Goal: Task Accomplishment & Management: Complete application form

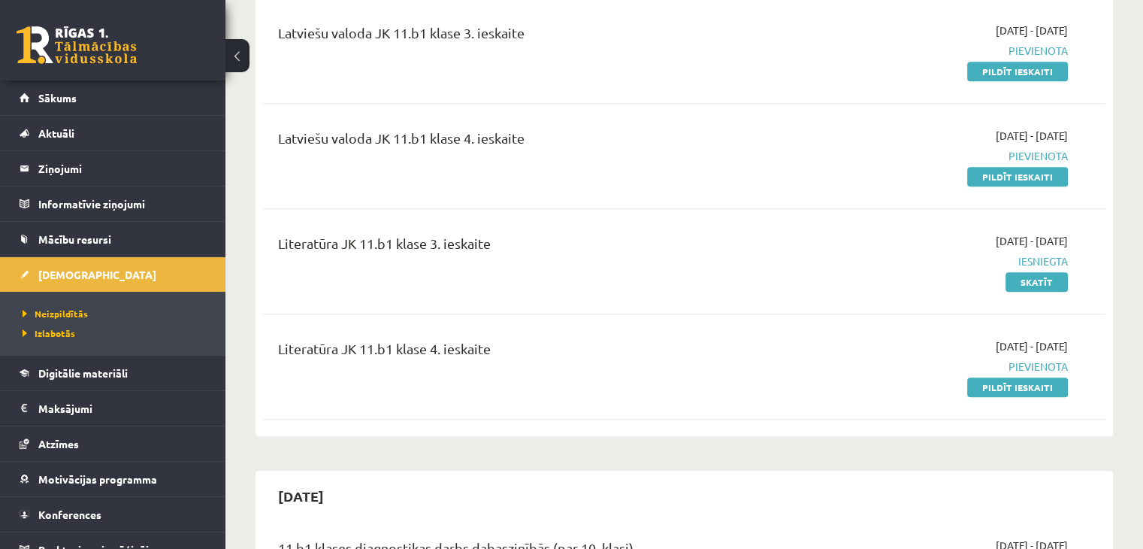
scroll to position [17, 0]
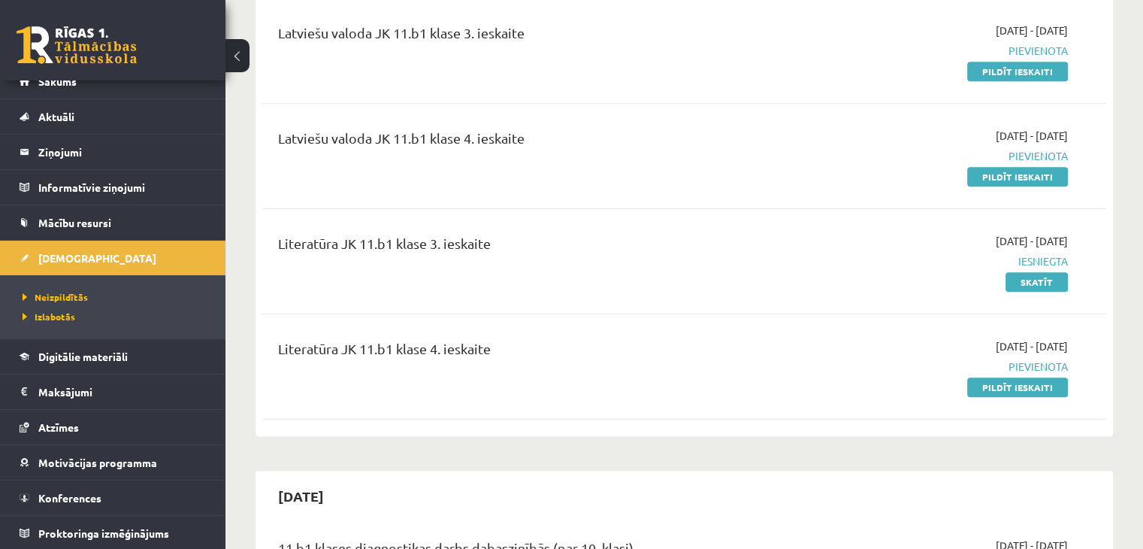
click at [697, 374] on div "Literatūra JK 11.b1 klase 4. ieskaite 2025-09-01 - 2025-09-30 Pievienota Pildīt…" at bounding box center [684, 366] width 843 height 86
click at [1008, 377] on link "Pildīt ieskaiti" at bounding box center [1017, 387] width 101 height 20
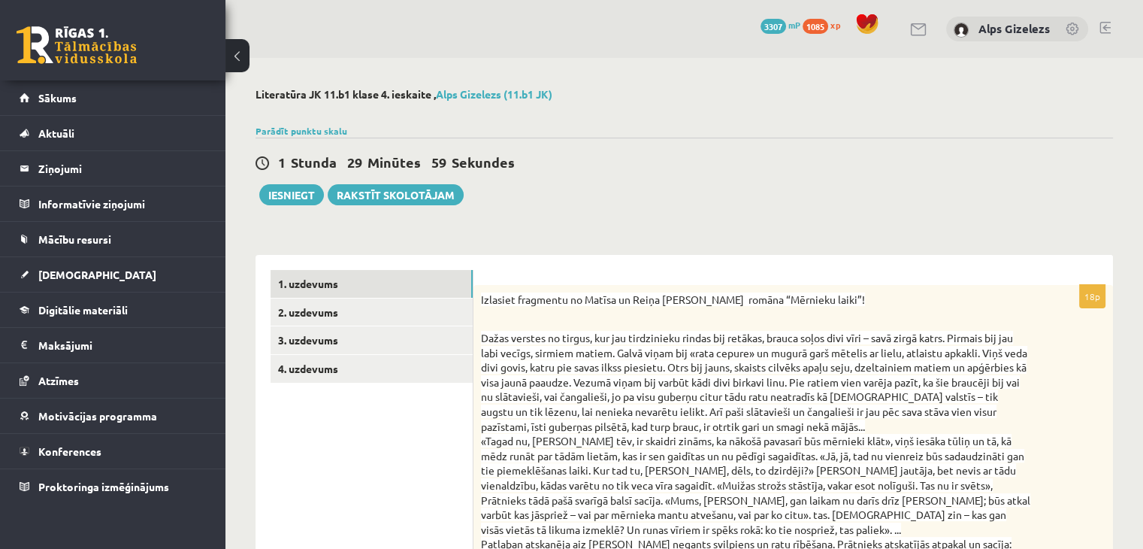
click at [673, 175] on div "1 Stunda 29 Minūtes 59 Sekundes Iesniegt Rakstīt skolotājam" at bounding box center [685, 172] width 858 height 68
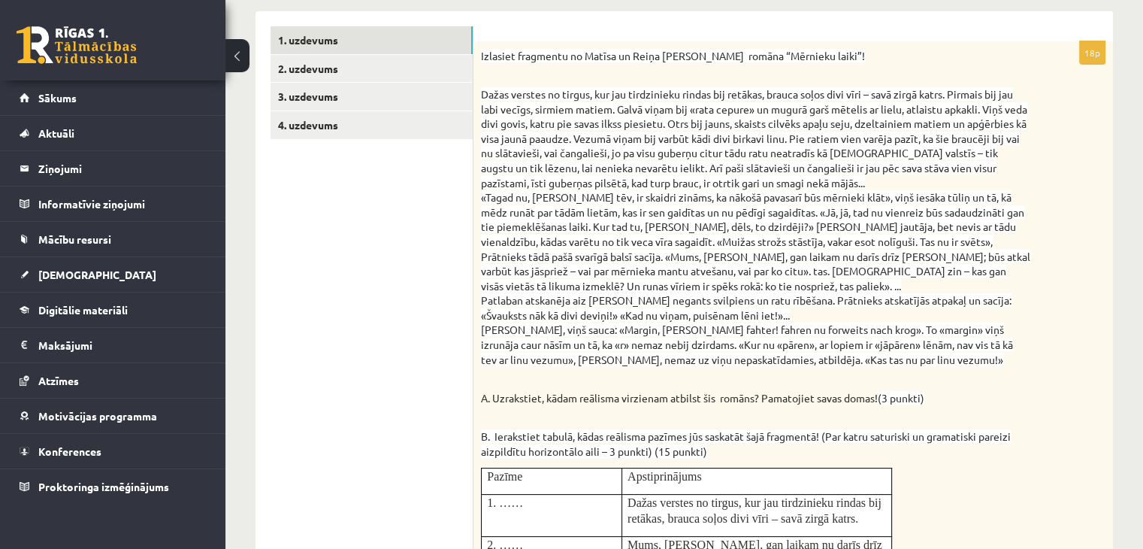
scroll to position [241, 0]
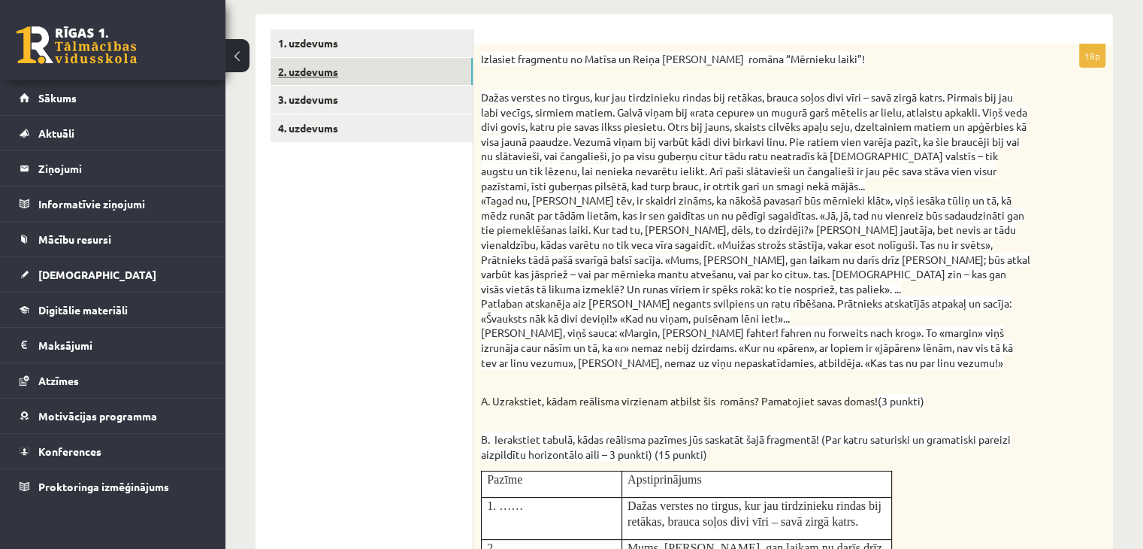
click at [318, 71] on link "2. uzdevums" at bounding box center [372, 72] width 202 height 28
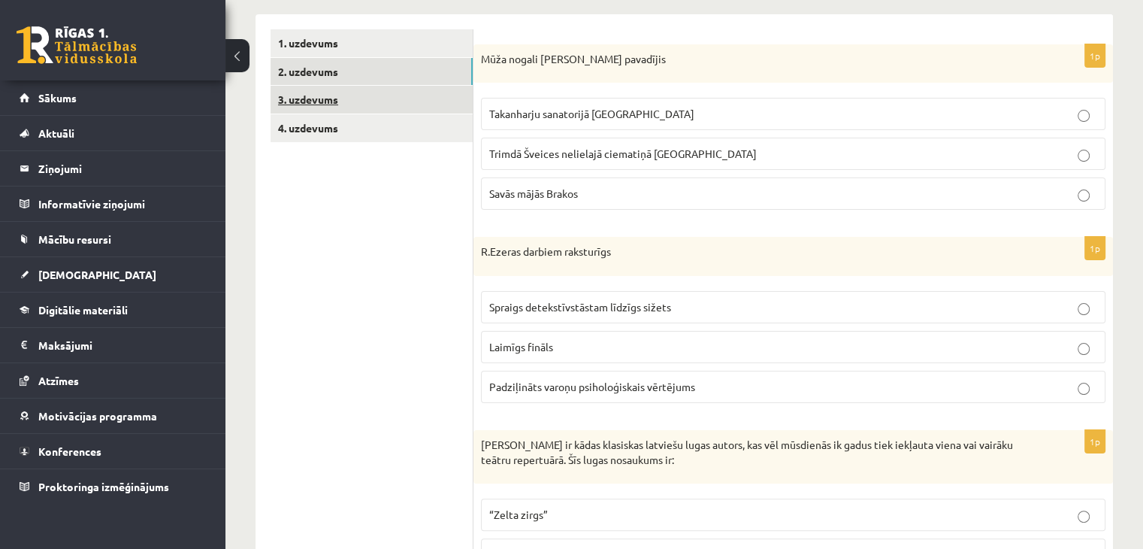
click at [307, 94] on link "3. uzdevums" at bounding box center [372, 100] width 202 height 28
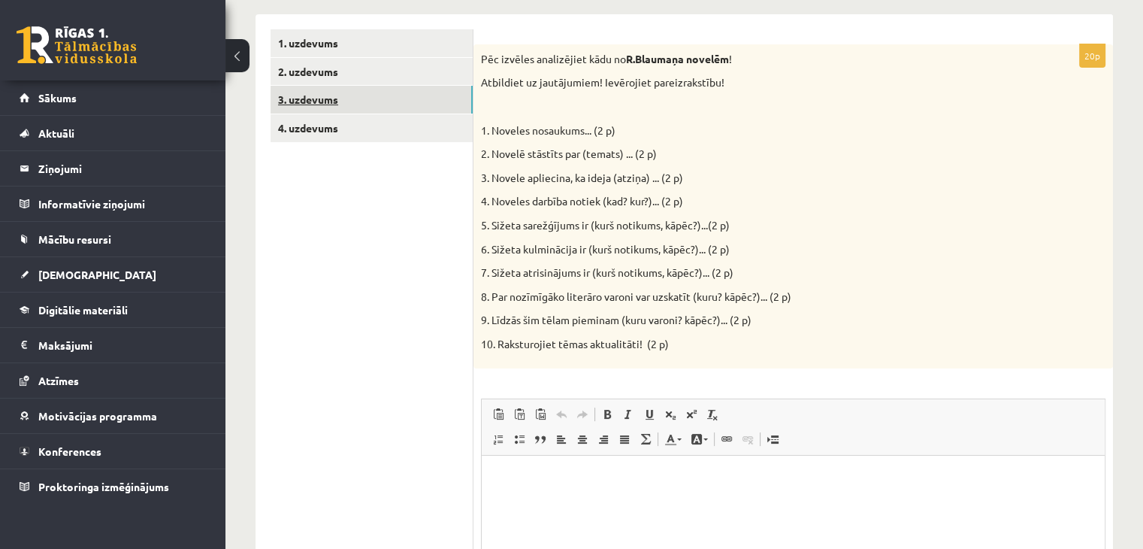
scroll to position [0, 0]
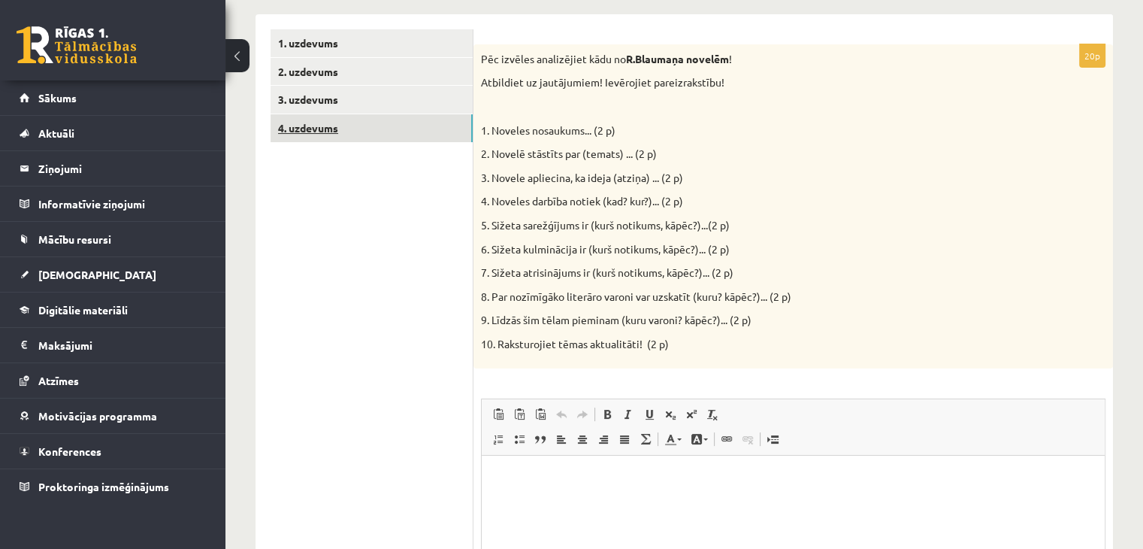
click at [317, 124] on link "4. uzdevums" at bounding box center [372, 128] width 202 height 28
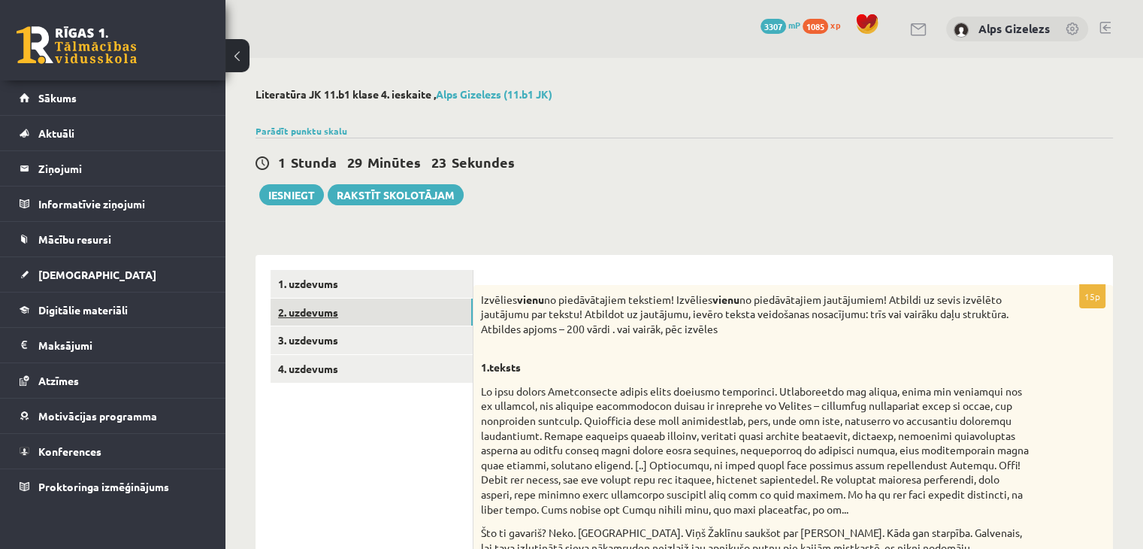
click at [319, 307] on link "2. uzdevums" at bounding box center [372, 312] width 202 height 28
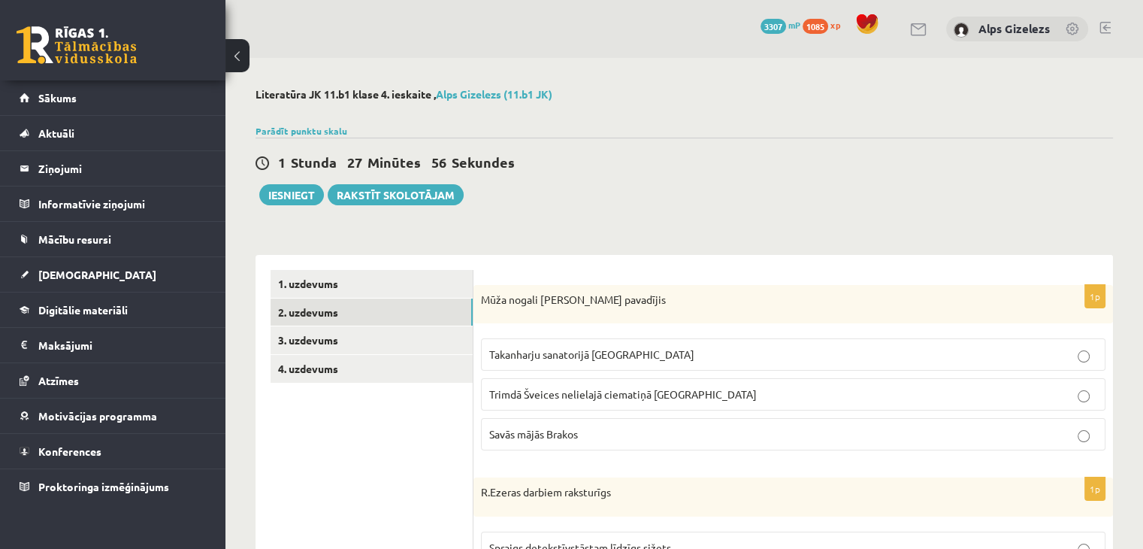
click at [316, 280] on link "1. uzdevums" at bounding box center [372, 284] width 202 height 28
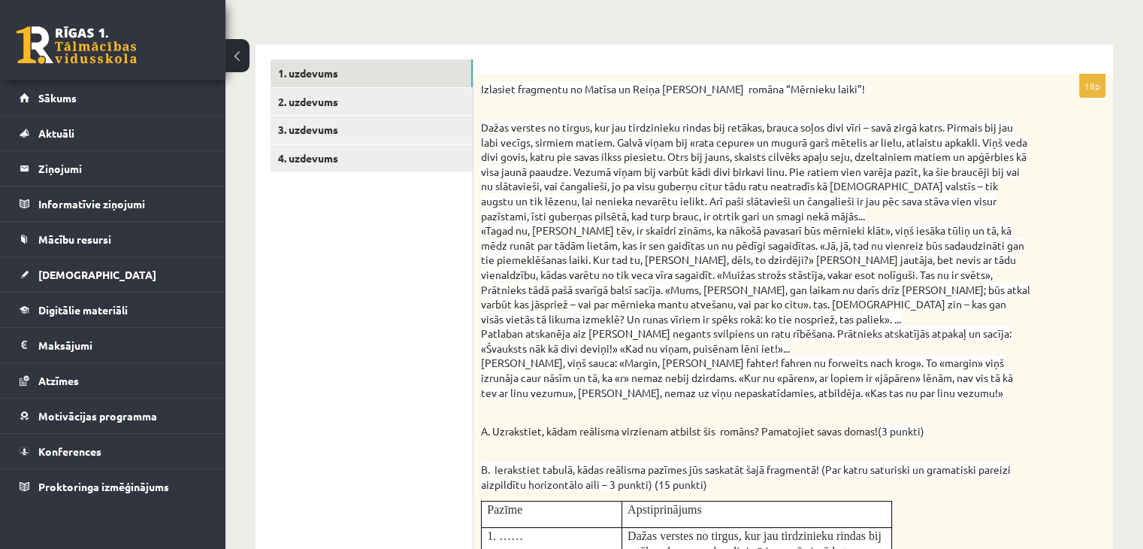
scroll to position [241, 0]
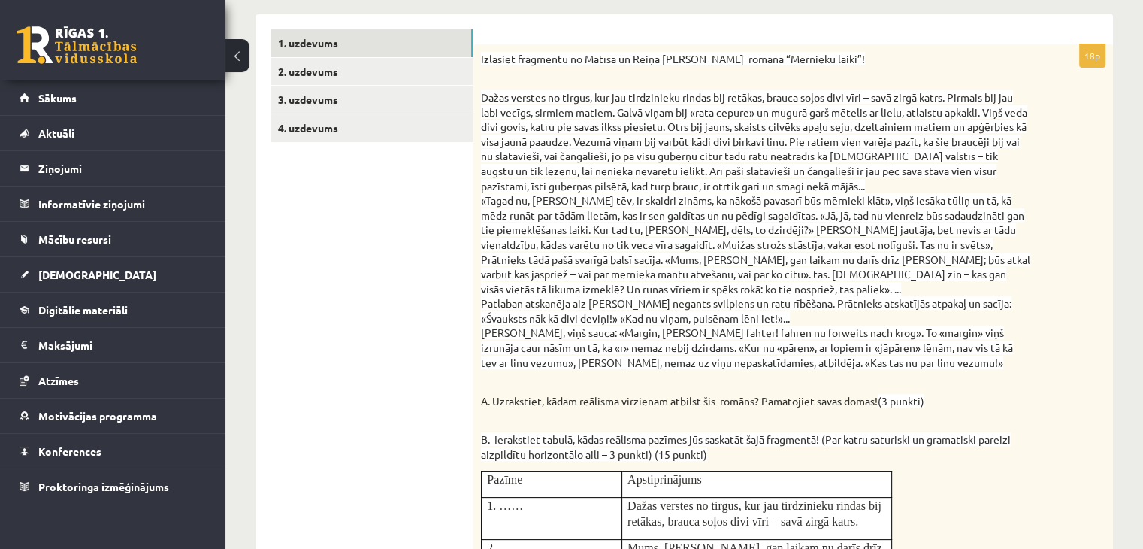
drag, startPoint x: 481, startPoint y: 56, endPoint x: 1006, endPoint y: 400, distance: 627.1
click at [1006, 400] on div "Izlasiet fragmentu no Matīsa un Reiņa Kaudzīšu romāna “Mērnieku laiki”! Dažas v…" at bounding box center [794, 449] width 640 height 811
copy div "Izlasiet fragmentu no Matīsa un Reiņa Kaudzīšu romāna “Mērnieku laiki”! Dažas v…"
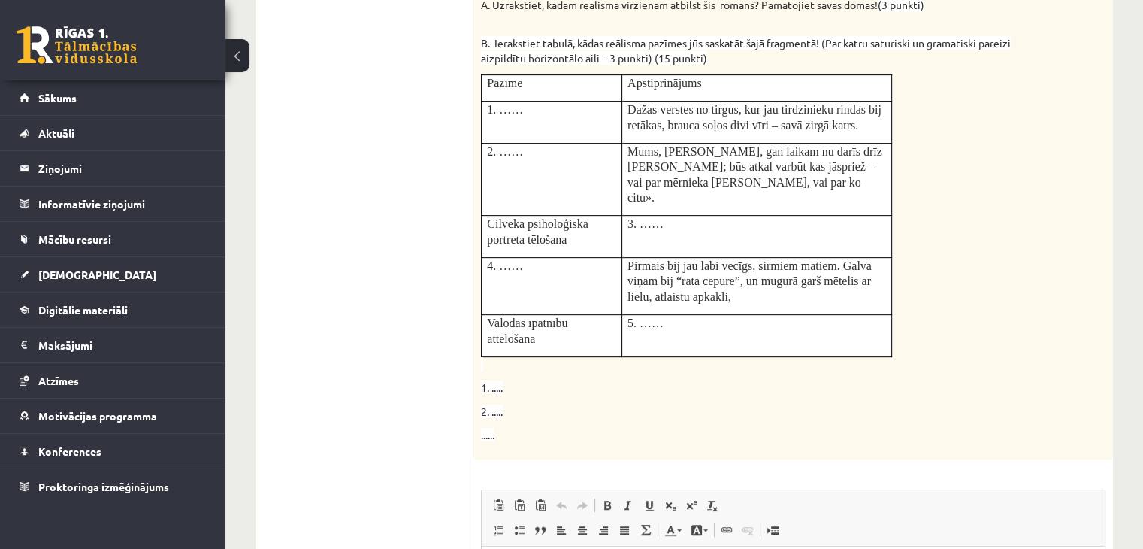
scroll to position [752, 0]
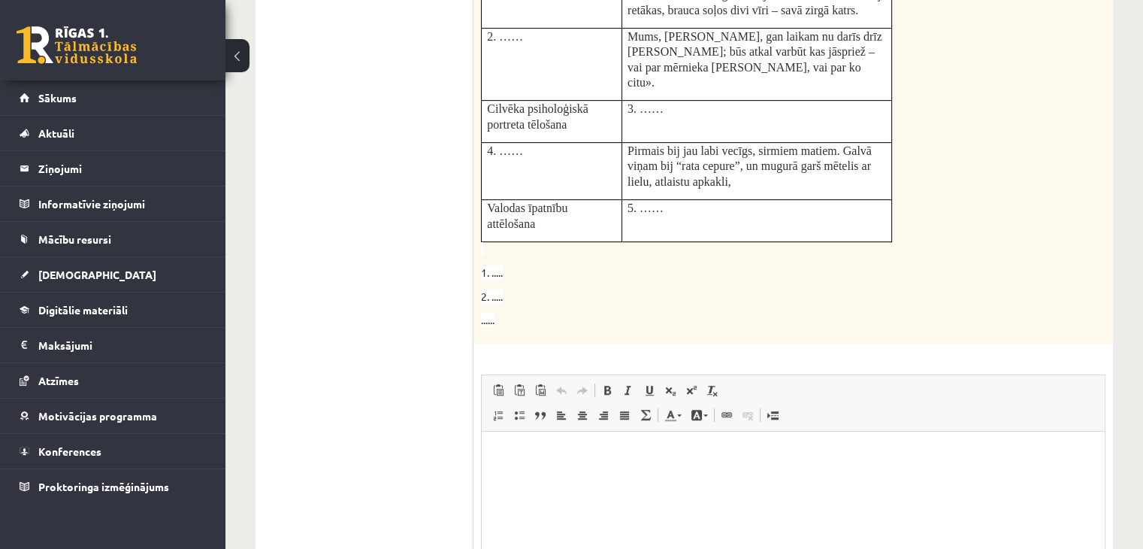
click at [497, 449] on p "Визуальный текстовый редактор, wiswyg-editor-user-answer-47024837865120" at bounding box center [793, 454] width 593 height 16
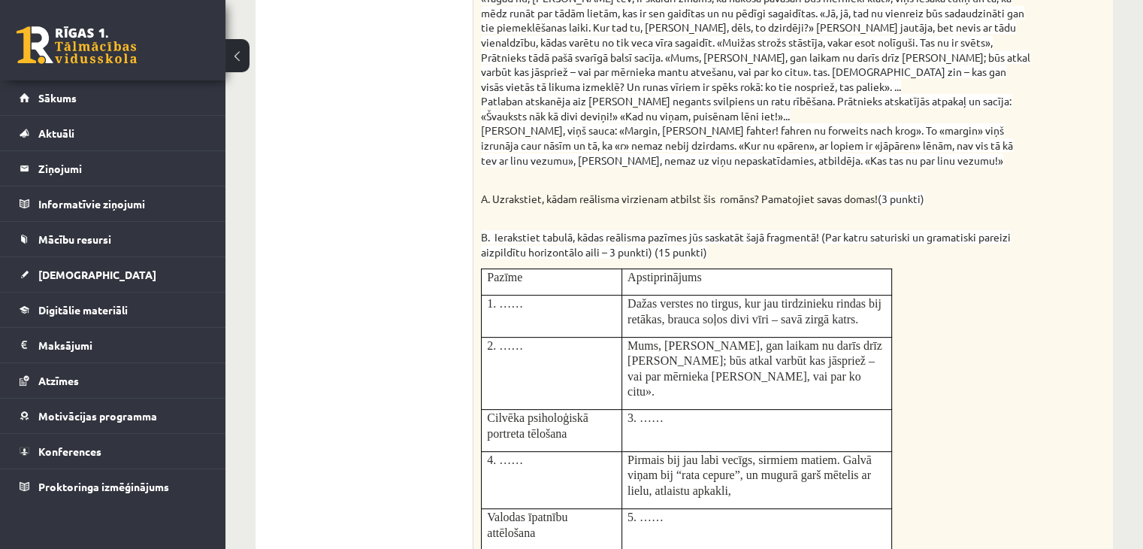
scroll to position [431, 0]
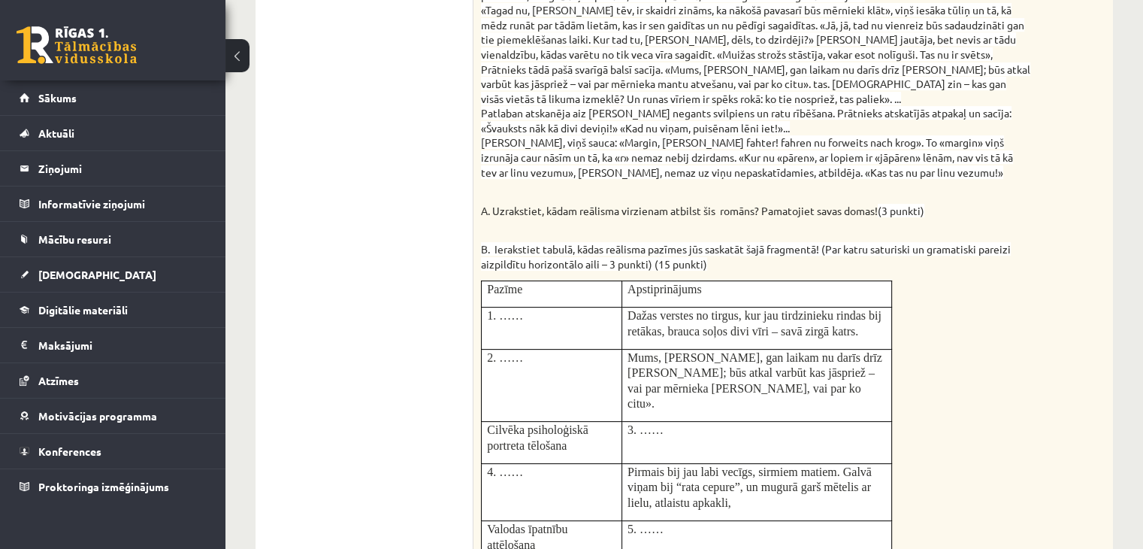
drag, startPoint x: 494, startPoint y: 210, endPoint x: 883, endPoint y: 209, distance: 389.3
click at [883, 209] on p "A. Uzrakstiet, kādam reālisma virzienam atbilst šis romāns? Pamatojiet savas do…" at bounding box center [755, 203] width 549 height 29
copy p "Uzrakstiet, kādam reālisma virzienam atbilst šis romāns? Pamatojiet savas domas!"
click at [412, 462] on ul "1. uzdevums 2. uzdevums 3. uzdevums 4. uzdevums" at bounding box center [372, 423] width 203 height 1169
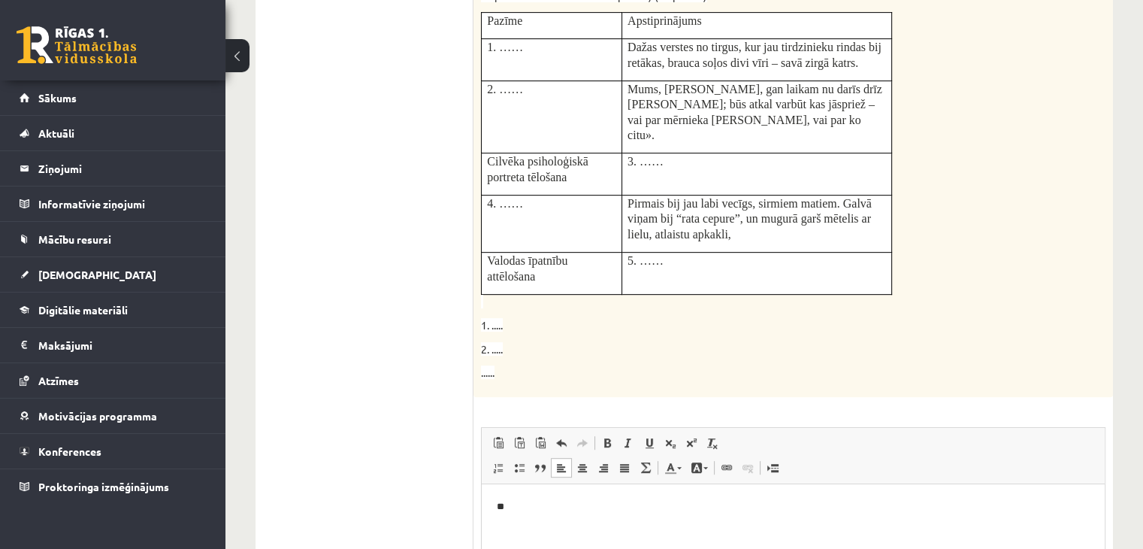
scroll to position [701, 0]
click at [549, 504] on p "**" at bounding box center [794, 504] width 594 height 16
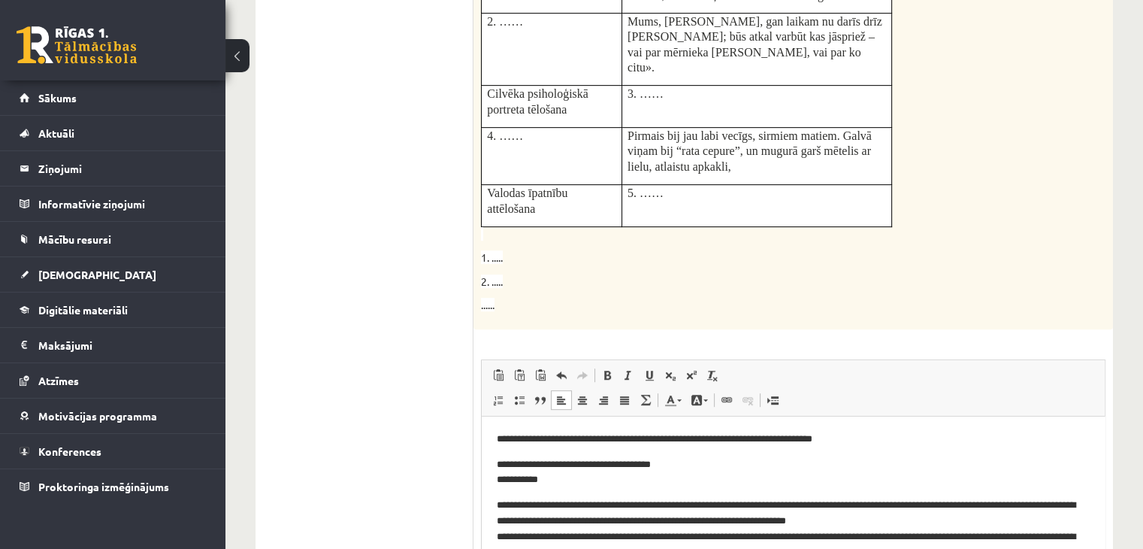
scroll to position [78, 0]
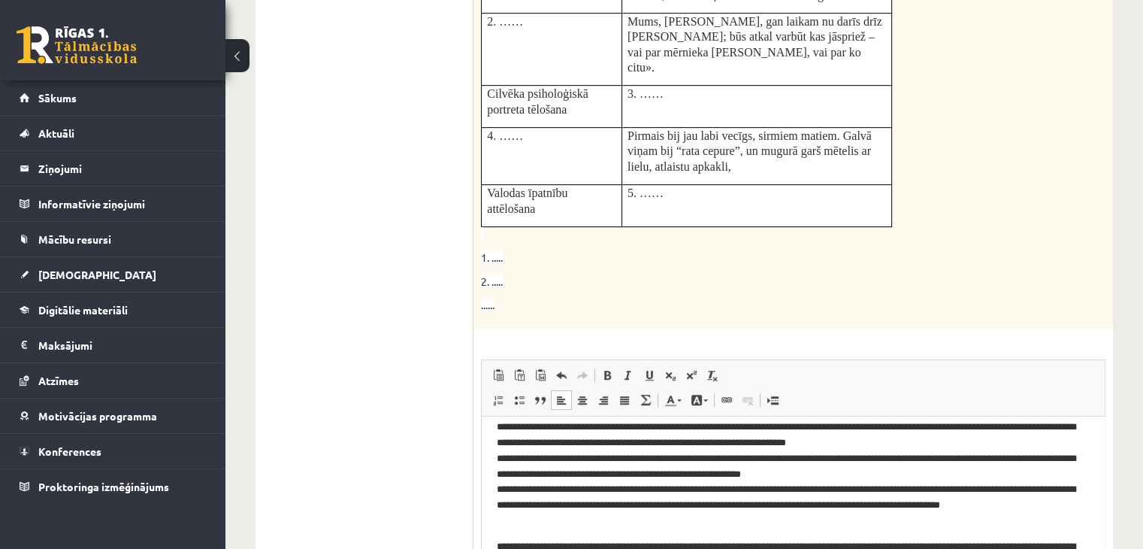
click at [528, 434] on p "**********" at bounding box center [788, 474] width 582 height 110
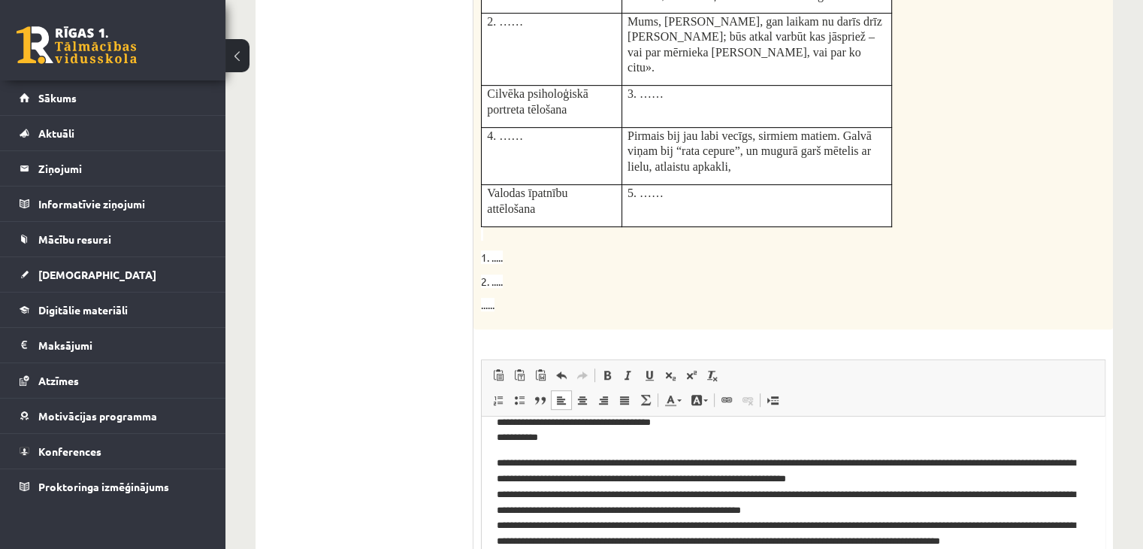
scroll to position [17, 0]
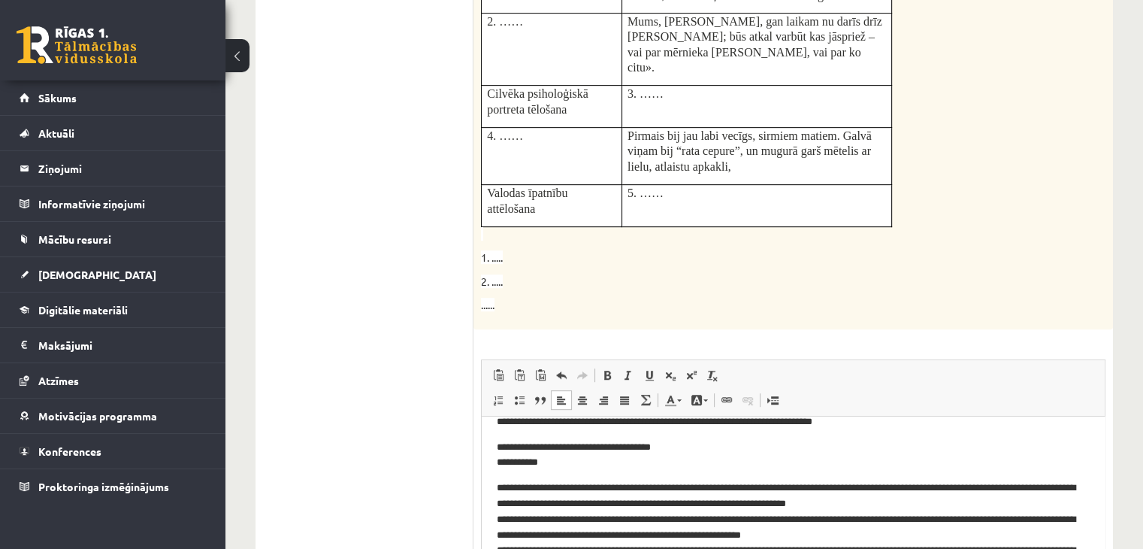
click at [497, 445] on p "**********" at bounding box center [788, 455] width 582 height 32
click at [671, 441] on p "**********" at bounding box center [788, 455] width 582 height 32
click at [497, 457] on p "**********" at bounding box center [788, 455] width 582 height 32
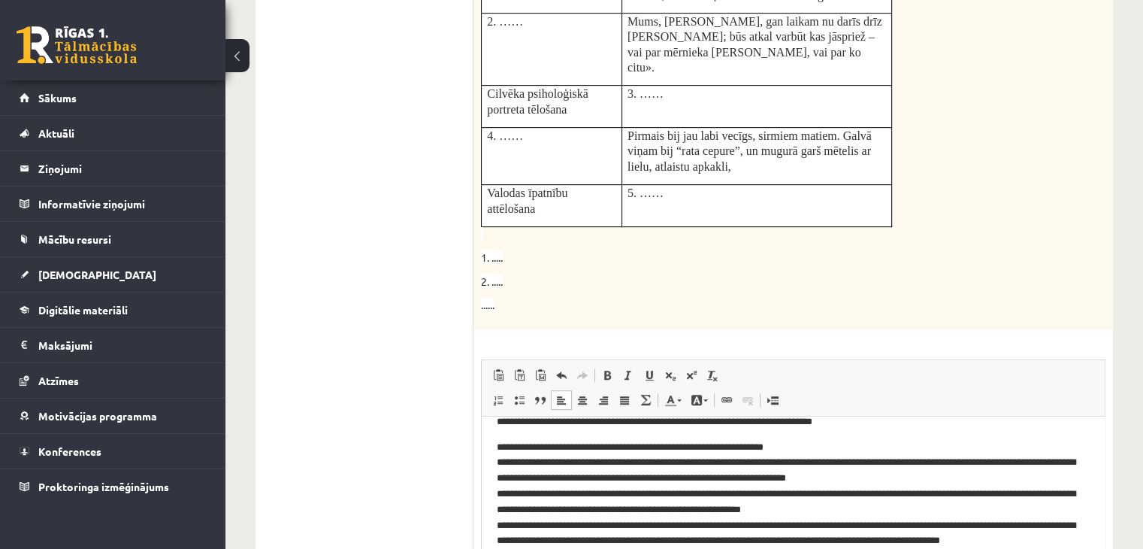
click at [835, 455] on p "**********" at bounding box center [788, 501] width 582 height 125
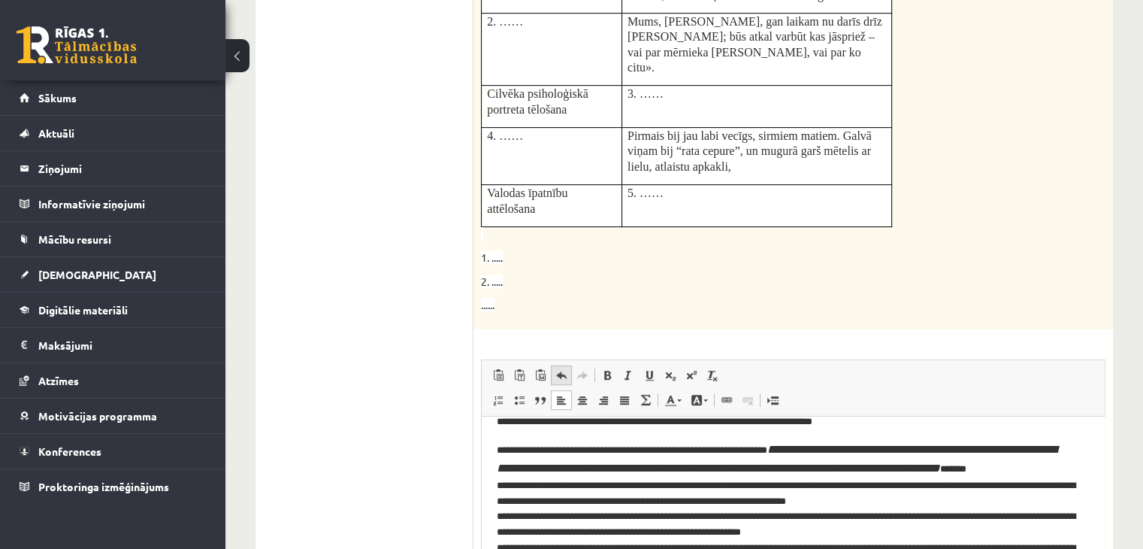
click at [558, 369] on span at bounding box center [561, 375] width 12 height 12
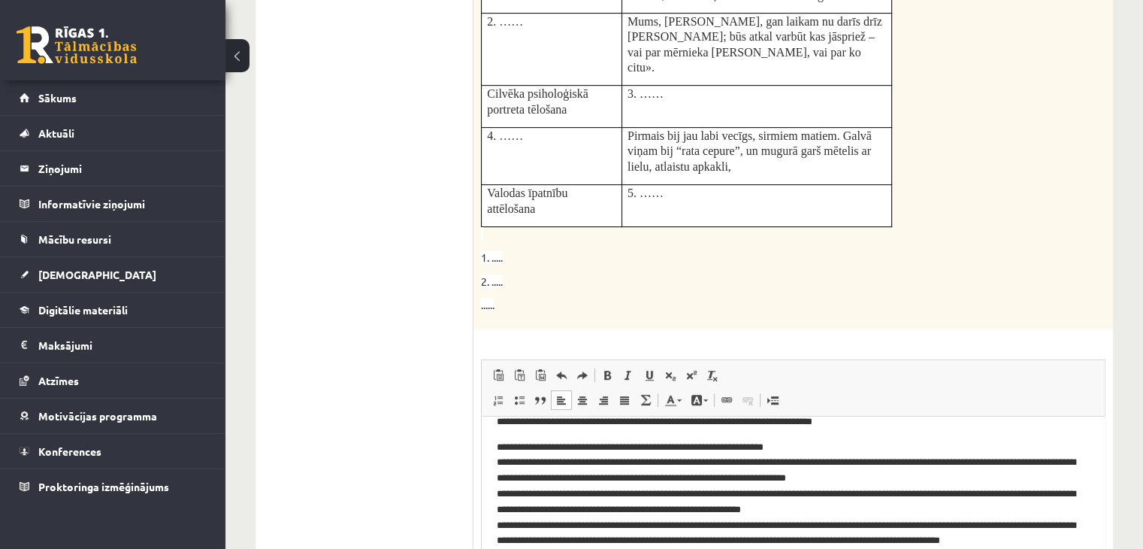
click at [852, 447] on p "**********" at bounding box center [788, 501] width 582 height 125
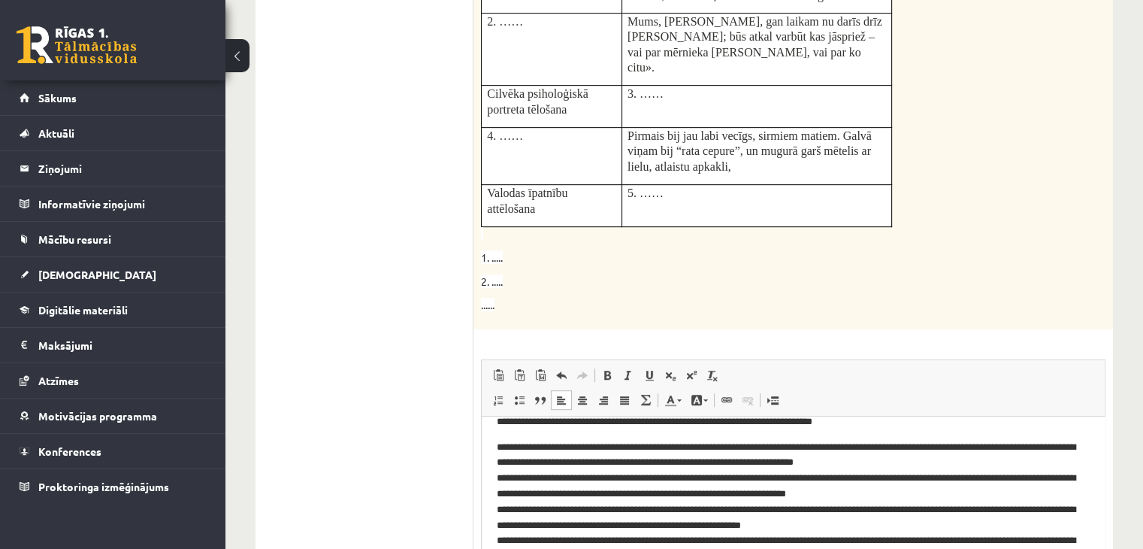
click at [499, 474] on p "**********" at bounding box center [788, 509] width 582 height 141
click at [823, 474] on p "**********" at bounding box center [788, 509] width 582 height 141
click at [945, 492] on p "**********" at bounding box center [788, 517] width 582 height 156
click at [941, 495] on p "**********" at bounding box center [788, 509] width 582 height 141
click at [903, 513] on p "**********" at bounding box center [788, 509] width 582 height 141
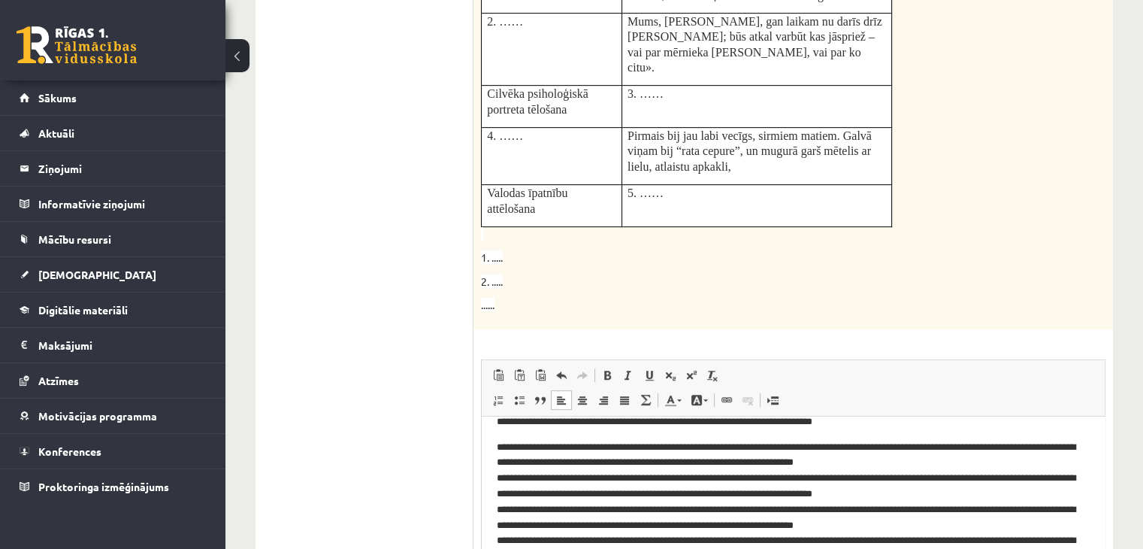
click at [644, 521] on p "**********" at bounding box center [788, 509] width 582 height 141
click at [605, 522] on p "**********" at bounding box center [788, 509] width 582 height 141
click at [736, 525] on p "**********" at bounding box center [788, 509] width 582 height 141
click at [910, 512] on p "**********" at bounding box center [788, 509] width 582 height 141
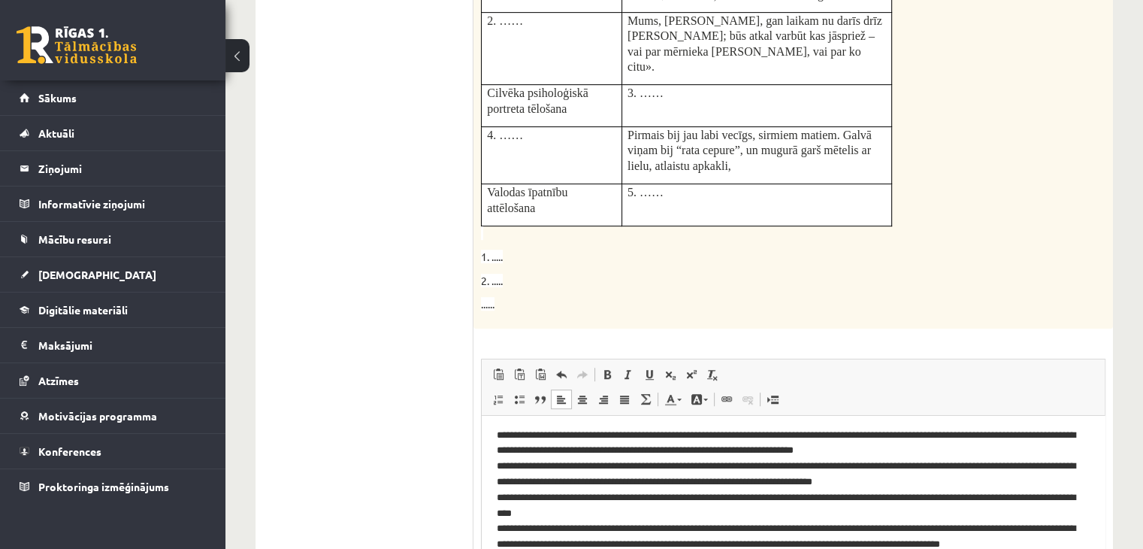
scroll to position [54, 0]
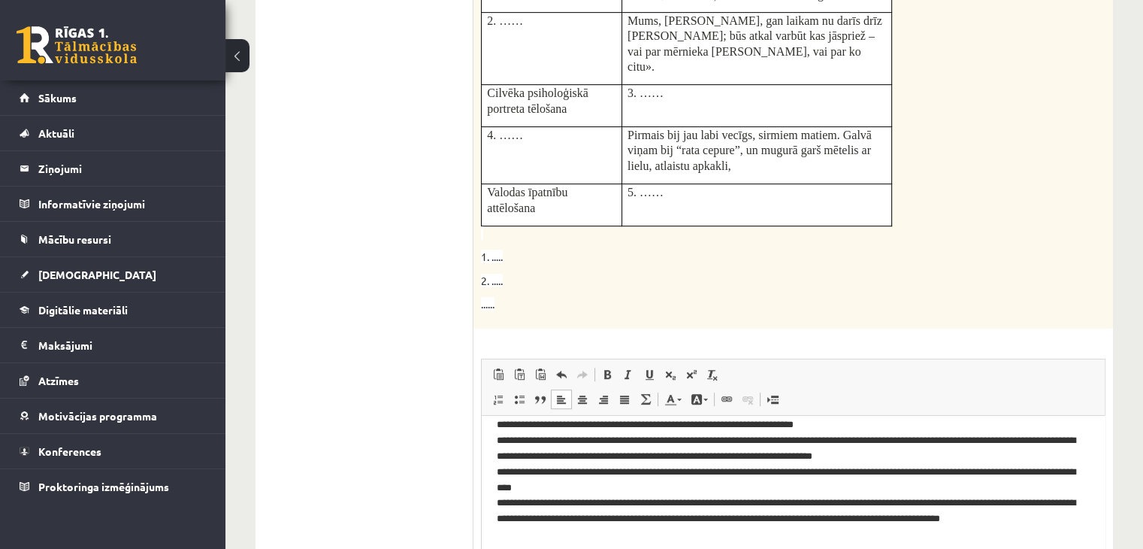
click at [705, 534] on p "**********" at bounding box center [788, 471] width 582 height 141
drag, startPoint x: 496, startPoint y: 504, endPoint x: 626, endPoint y: 499, distance: 130.1
click at [626, 499] on html "**********" at bounding box center [793, 479] width 623 height 237
click at [747, 501] on p "**********" at bounding box center [788, 463] width 582 height 125
click at [701, 522] on p "**********" at bounding box center [788, 463] width 582 height 125
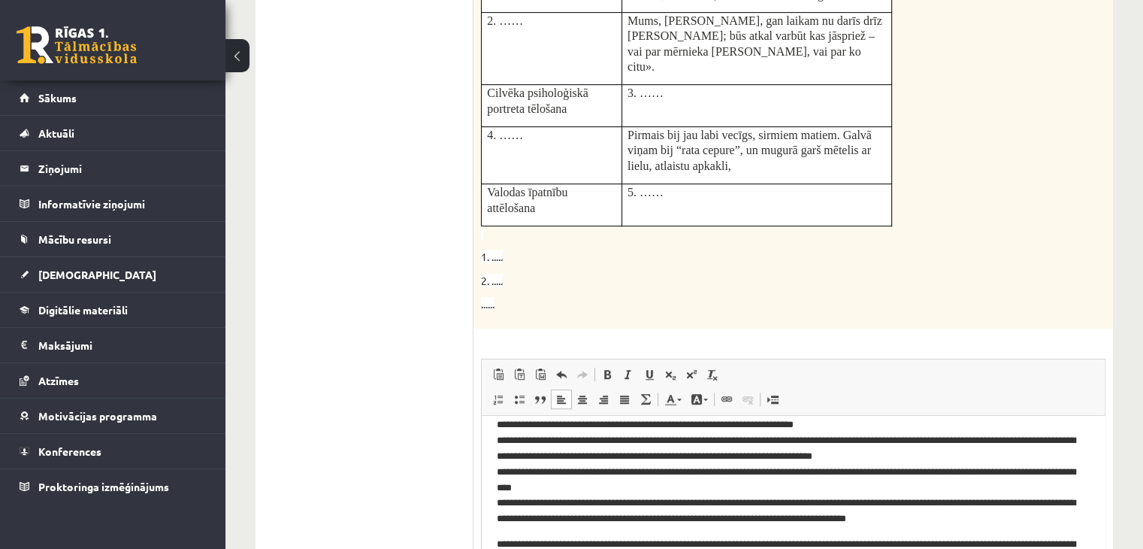
click at [676, 518] on p "**********" at bounding box center [788, 463] width 582 height 125
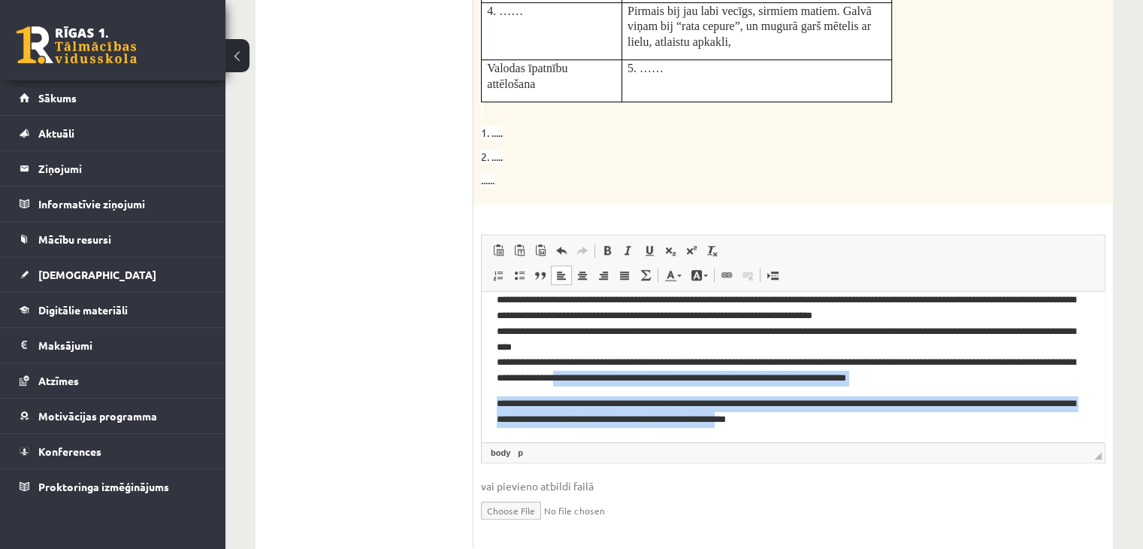
scroll to position [917, 0]
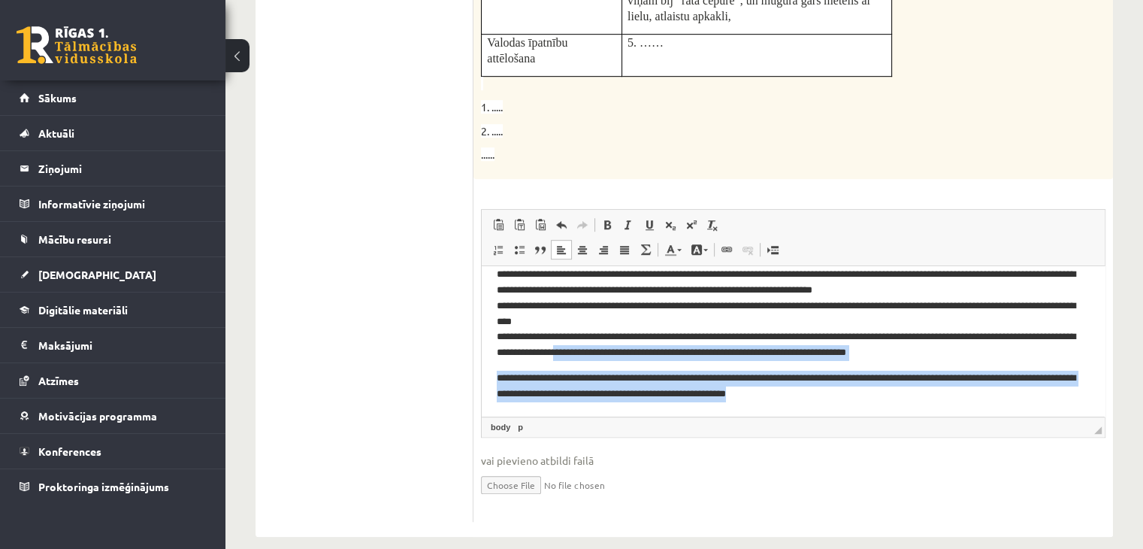
drag, startPoint x: 674, startPoint y: 368, endPoint x: 834, endPoint y: 396, distance: 162.5
click at [834, 396] on body "**********" at bounding box center [793, 305] width 593 height 191
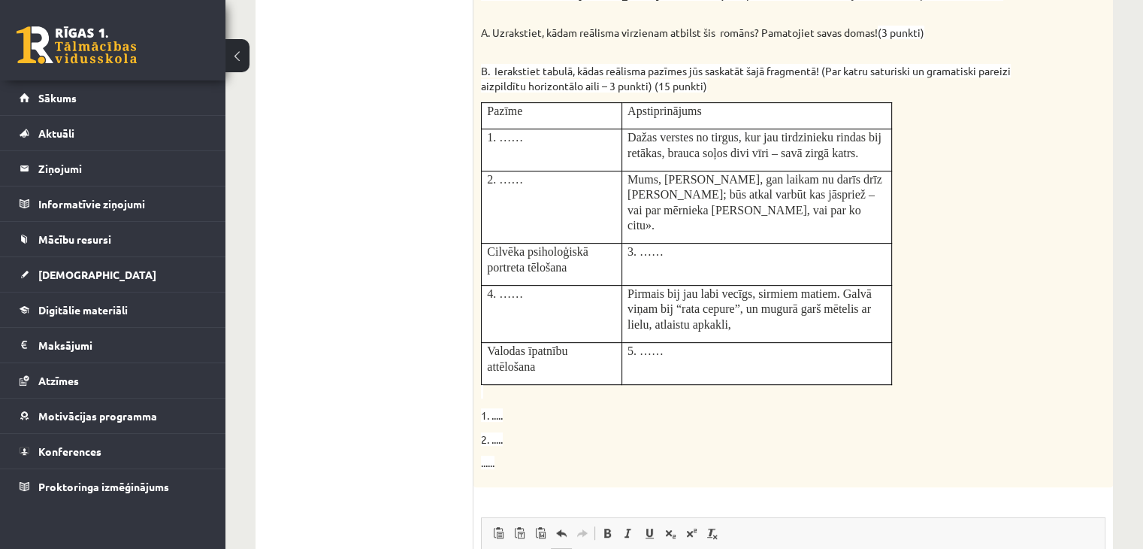
scroll to position [558, 0]
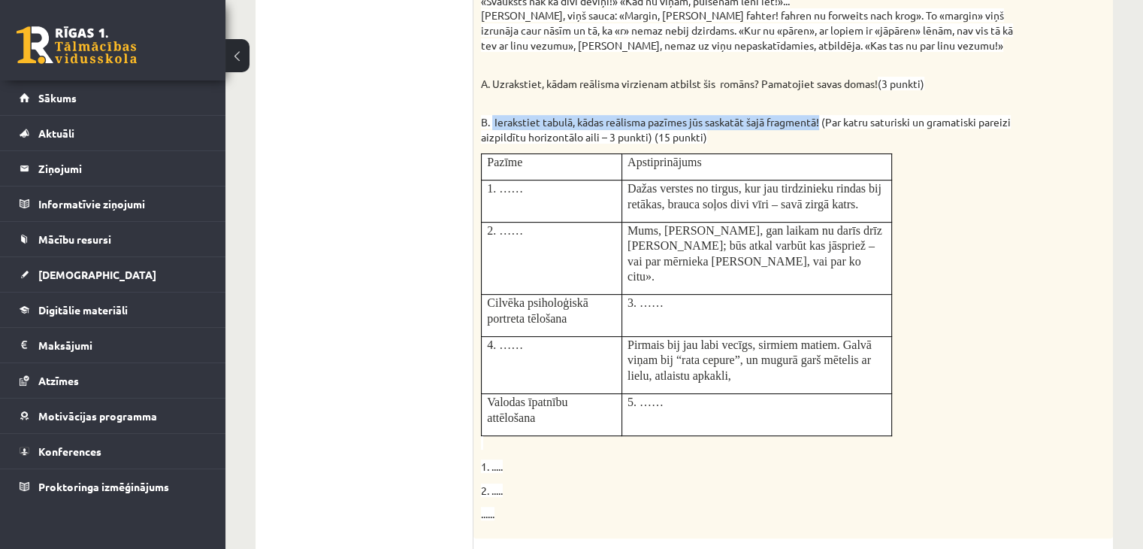
drag, startPoint x: 493, startPoint y: 118, endPoint x: 825, endPoint y: 123, distance: 331.5
click at [825, 123] on span "B. Ierakstiet tabulā, kādas reālisma pazīmes jūs saskatāt šajā fragmentā! (Par …" at bounding box center [746, 129] width 530 height 29
copy span "Ierakstiet tabulā, kādas reālisma pazīmes jūs saskatāt šajā fragmentā!"
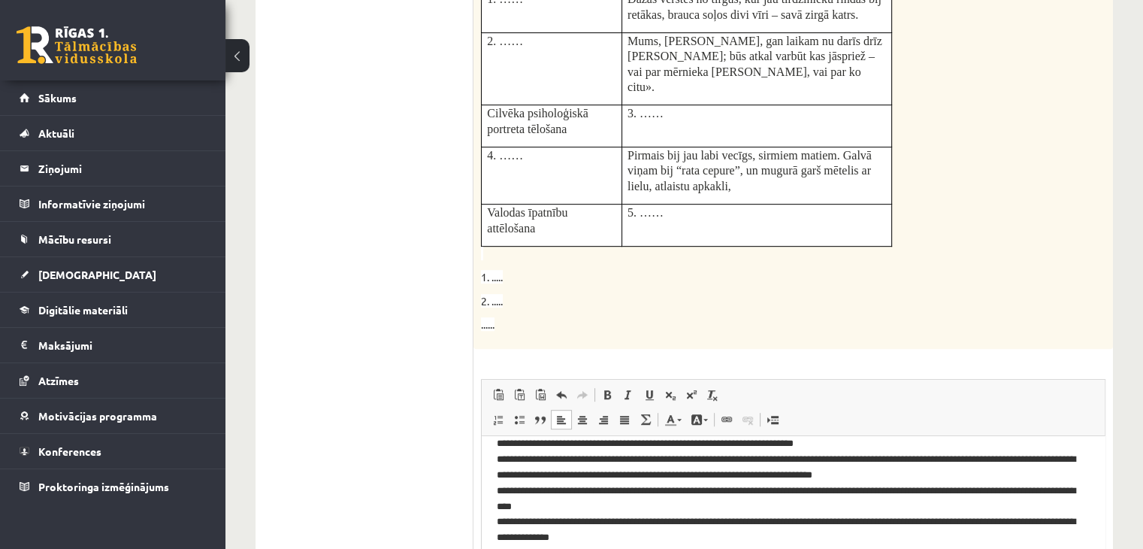
scroll to position [888, 0]
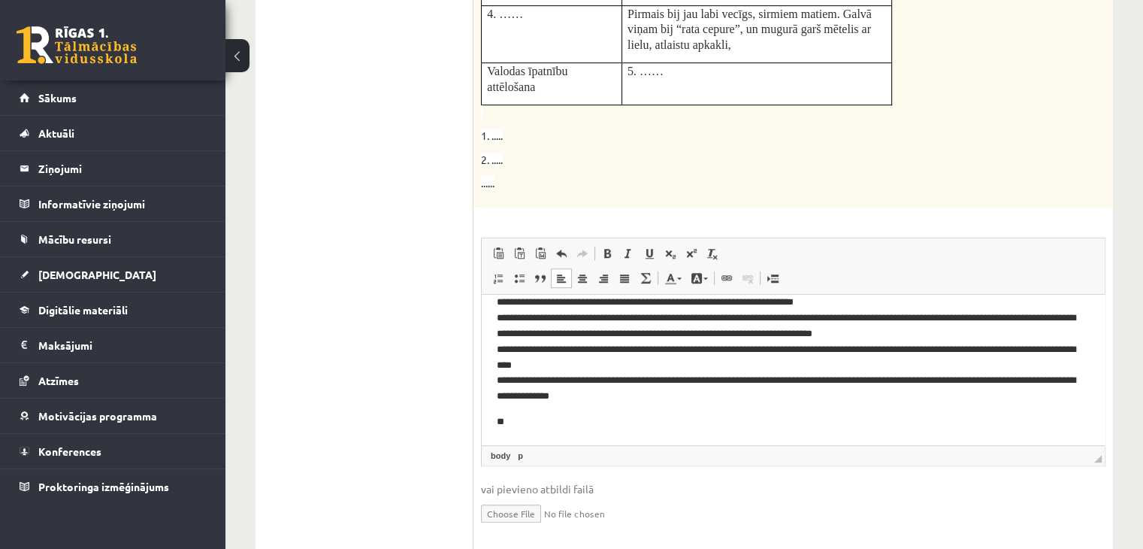
click at [605, 425] on p "**" at bounding box center [788, 421] width 582 height 16
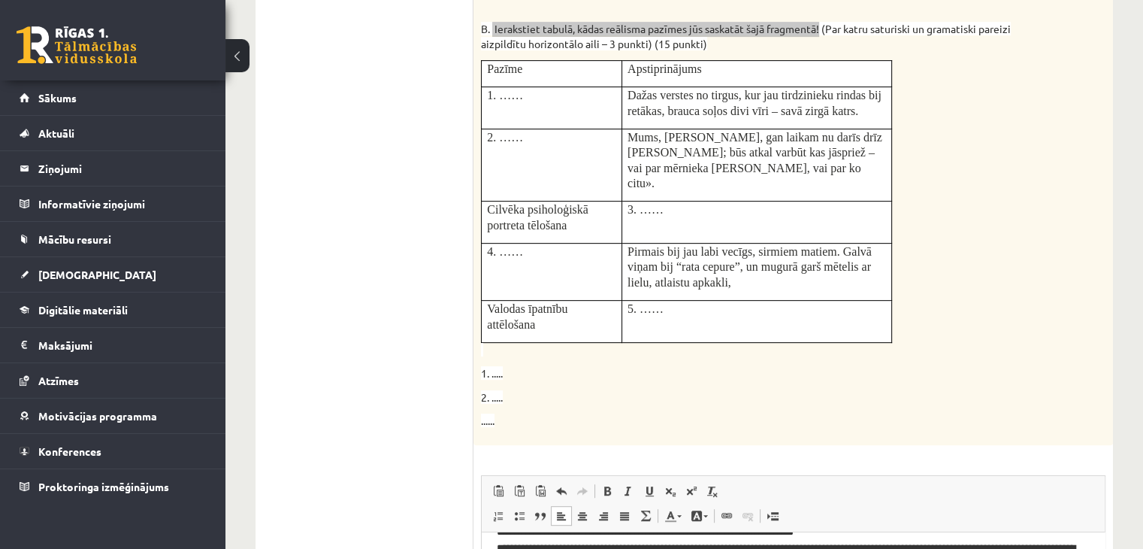
scroll to position [643, 0]
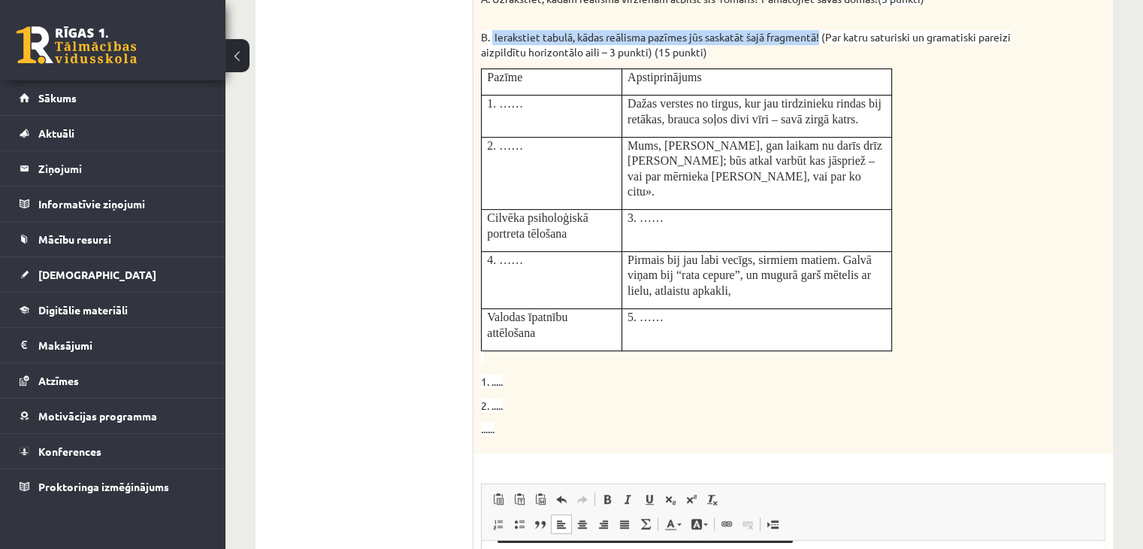
click at [498, 36] on span "B. Ierakstiet tabulā, kādas reālisma pazīmes jūs saskatāt šajā fragmentā! (Par …" at bounding box center [746, 44] width 530 height 29
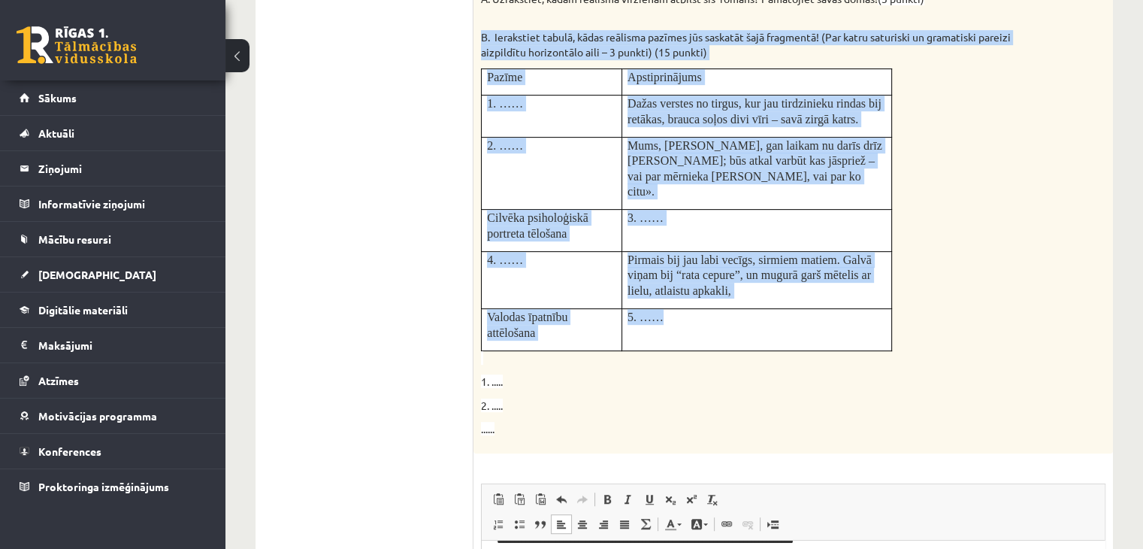
drag, startPoint x: 480, startPoint y: 36, endPoint x: 730, endPoint y: 316, distance: 375.3
click at [730, 316] on div "Izlasiet fragmentu no Matīsa un Reiņa Kaudzīšu romāna “Mērnieku laiki”! Dažas v…" at bounding box center [794, 47] width 640 height 811
copy div "B. Ierakstiet tabulā, kādas reālisma pazīmes jūs saskatāt šajā fragmentā! (Par …"
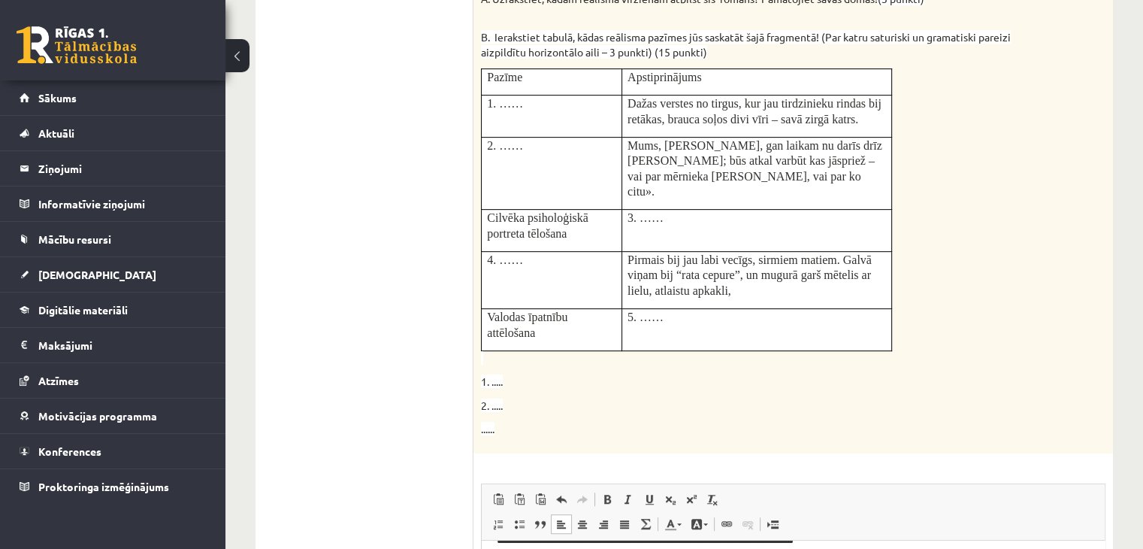
click at [357, 264] on ul "1. uzdevums 2. uzdevums 3. uzdevums 4. uzdevums" at bounding box center [372, 211] width 203 height 1169
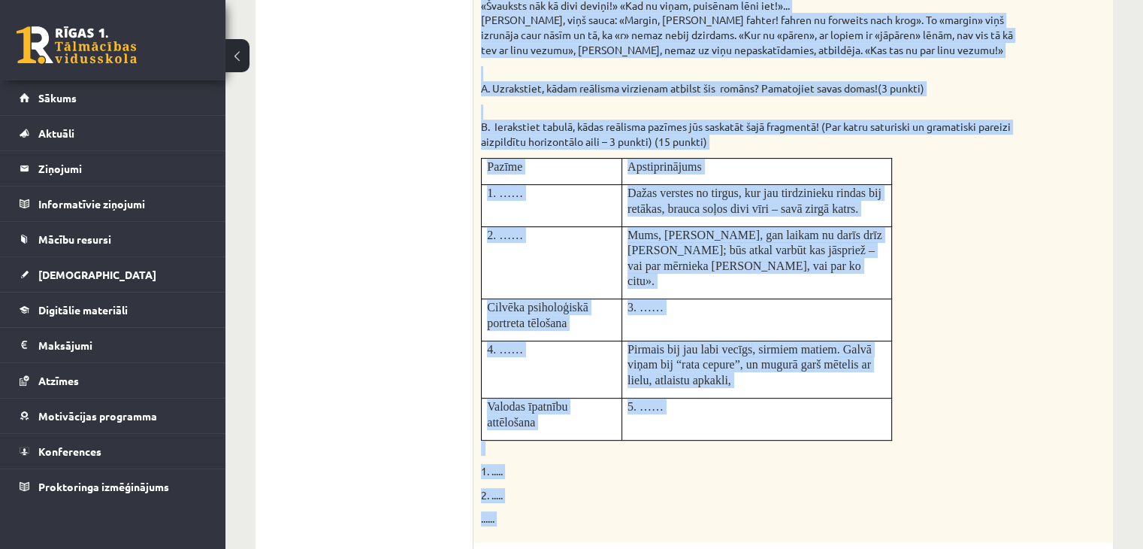
scroll to position [572, 0]
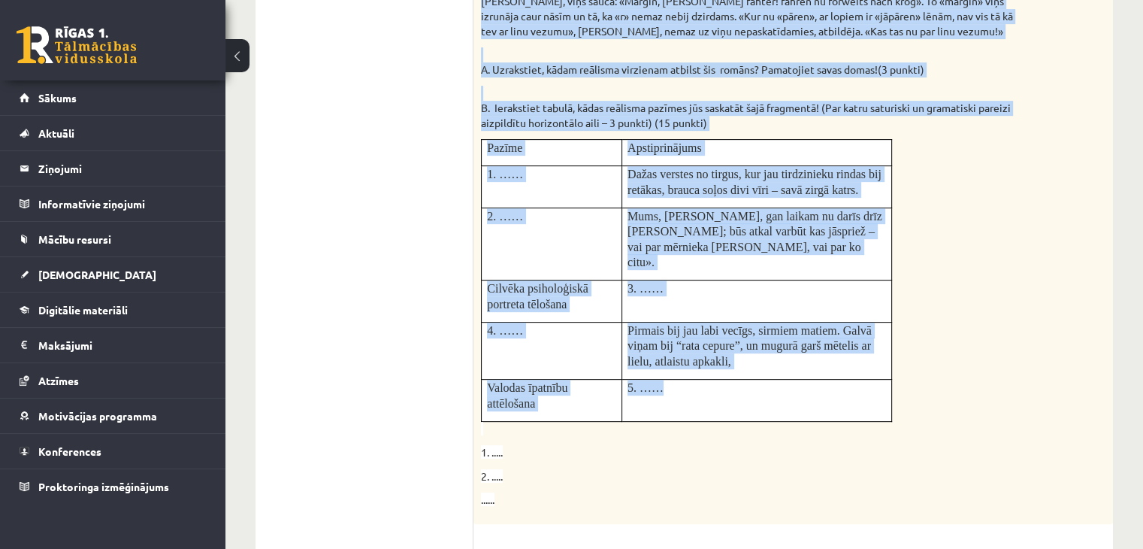
drag, startPoint x: 481, startPoint y: 86, endPoint x: 713, endPoint y: 396, distance: 387.1
click at [713, 396] on div "Izlasiet fragmentu no Matīsa un Reiņa Kaudzīšu romāna “Mērnieku laiki”! Dažas v…" at bounding box center [794, 118] width 640 height 811
copy div "Izlasiet fragmentu no Matīsa un Reiņa Kaudzīšu romāna “Mērnieku laiki”! Dažas v…"
click at [585, 284] on p "Cilvēka psiholoģiskā portreta tēlošana" at bounding box center [551, 295] width 129 height 31
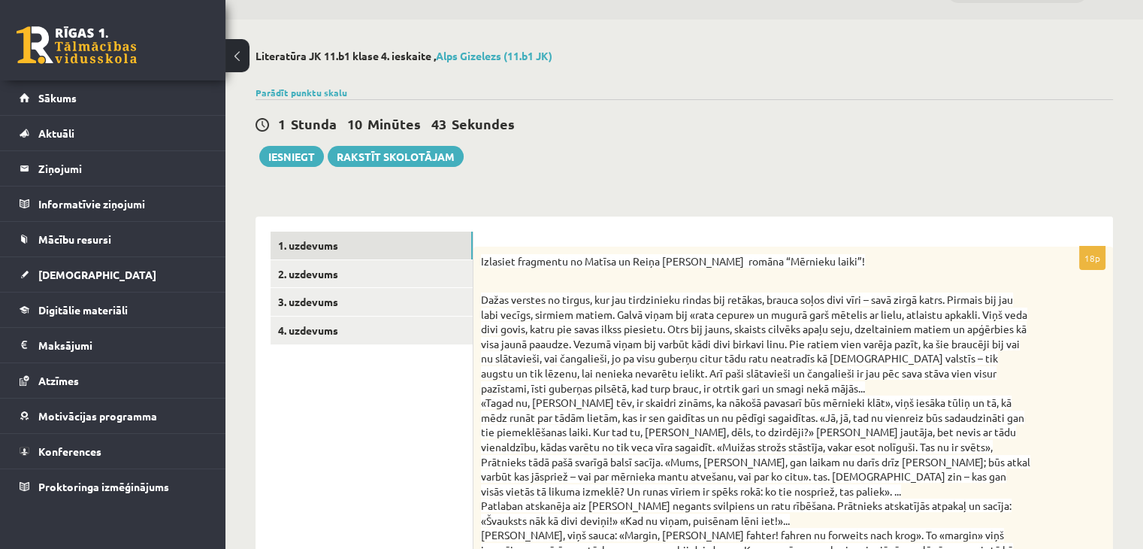
scroll to position [30, 0]
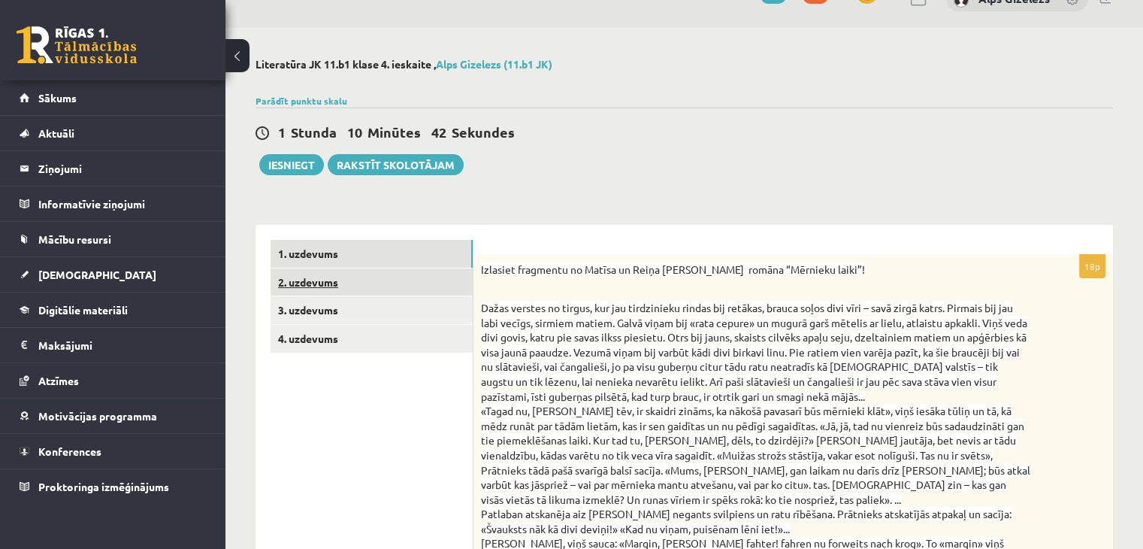
click at [313, 289] on link "2. uzdevums" at bounding box center [372, 282] width 202 height 28
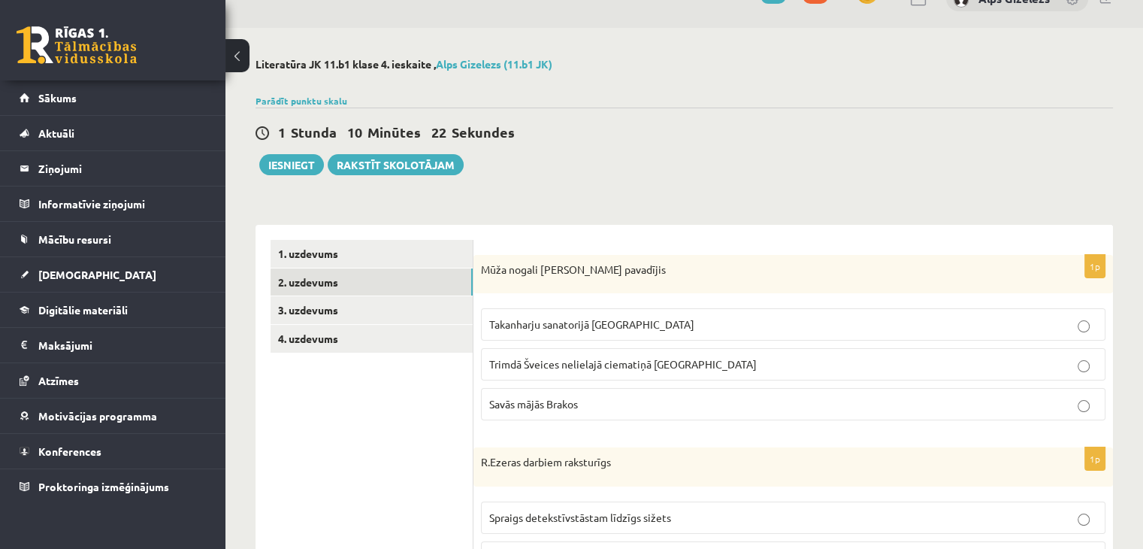
click at [667, 328] on p "Takanharju sanatorijā Somijā" at bounding box center [793, 324] width 608 height 16
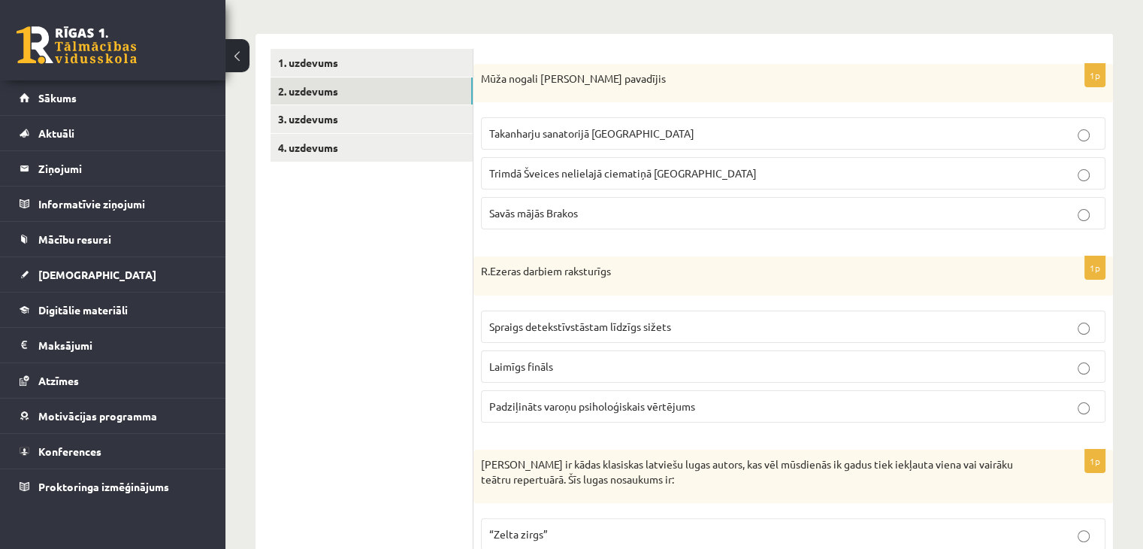
scroll to position [232, 0]
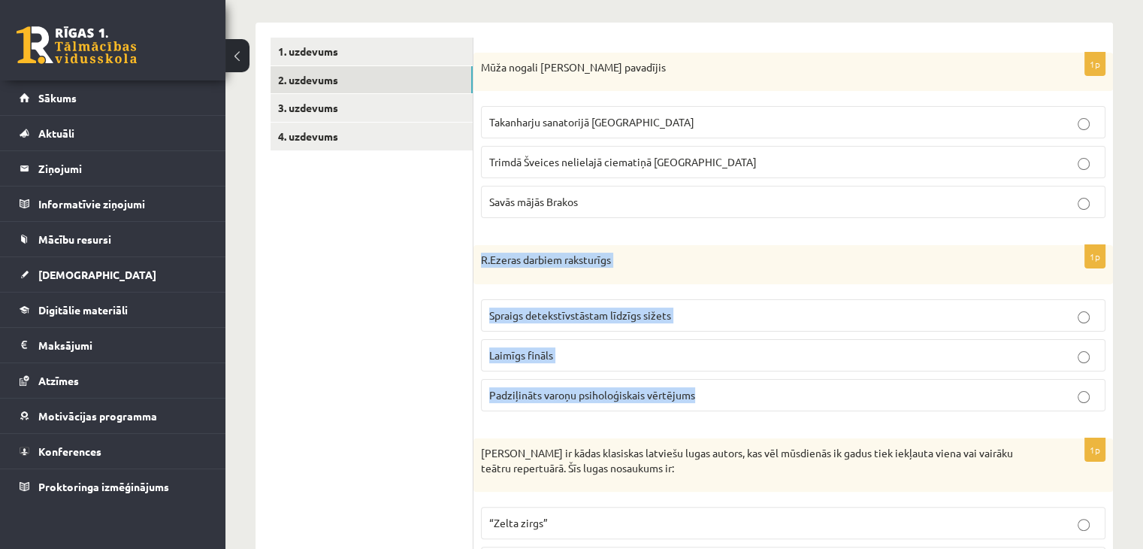
drag, startPoint x: 477, startPoint y: 255, endPoint x: 697, endPoint y: 392, distance: 259.2
click at [697, 392] on div "1p R.Ezeras darbiem raksturīgs Spraigs detekstīvstāstam līdzīgs sižets Laimīgs …" at bounding box center [794, 334] width 640 height 178
copy div "R.Ezeras darbiem raksturīgs Spraigs detekstīvstāstam līdzīgs sižets Laimīgs fin…"
click at [561, 394] on span "Padziļināts varoņu psiholoģiskais vērtējums" at bounding box center [592, 395] width 206 height 14
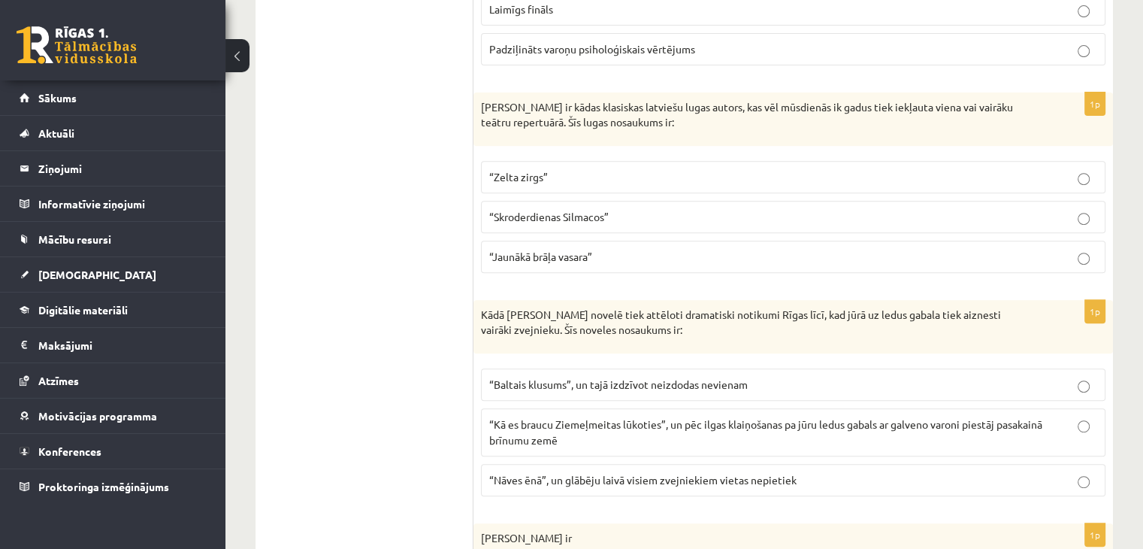
scroll to position [598, 0]
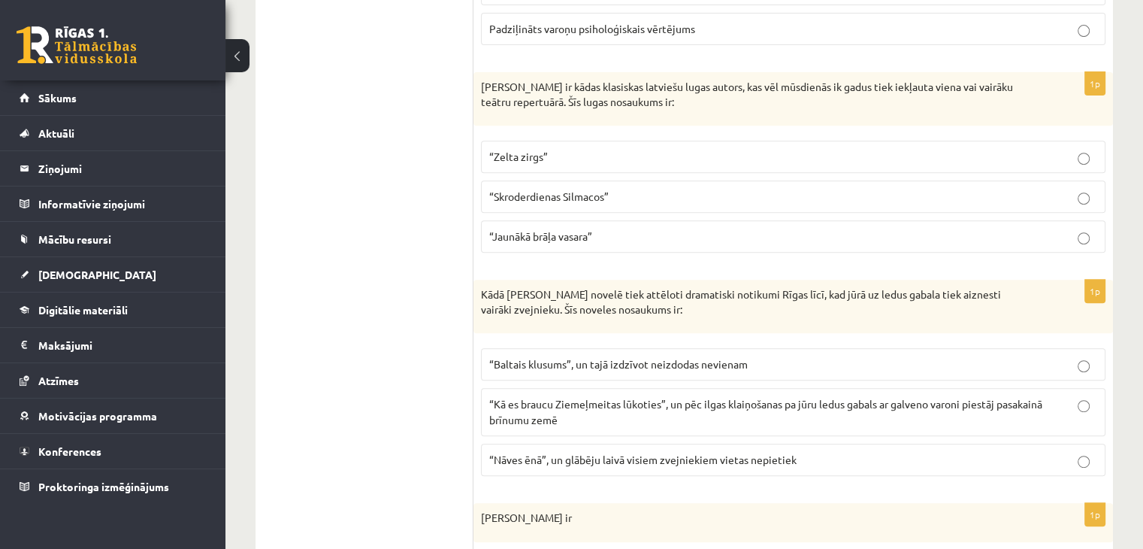
click at [675, 201] on p "“Skroderdienas Silmacos”" at bounding box center [793, 197] width 608 height 16
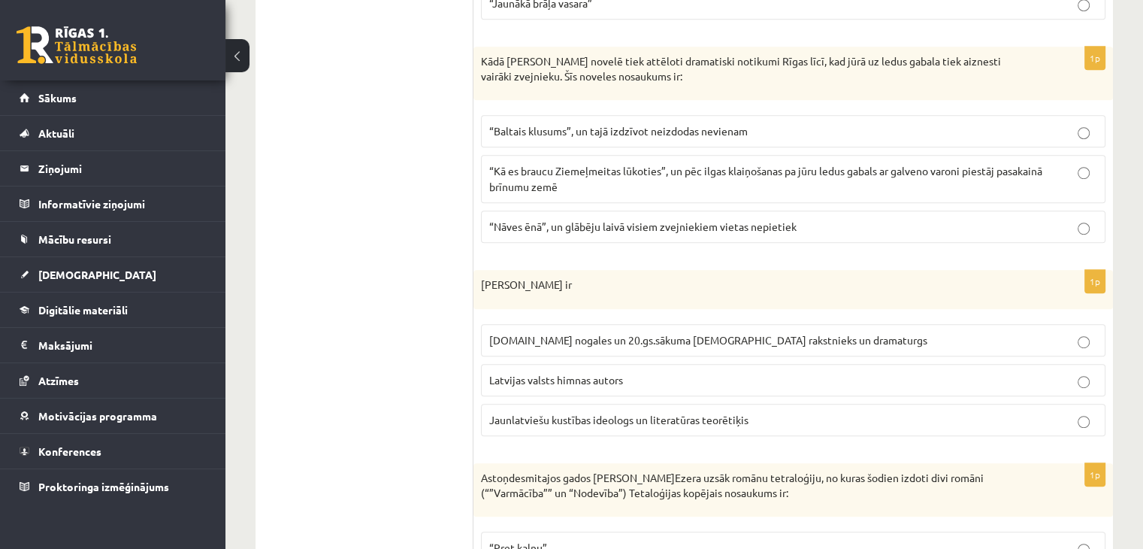
scroll to position [833, 0]
click at [1090, 219] on p "“Nāves ēnā”, un glābēju laivā visiem zvejniekiem vietas nepietiek" at bounding box center [793, 225] width 608 height 16
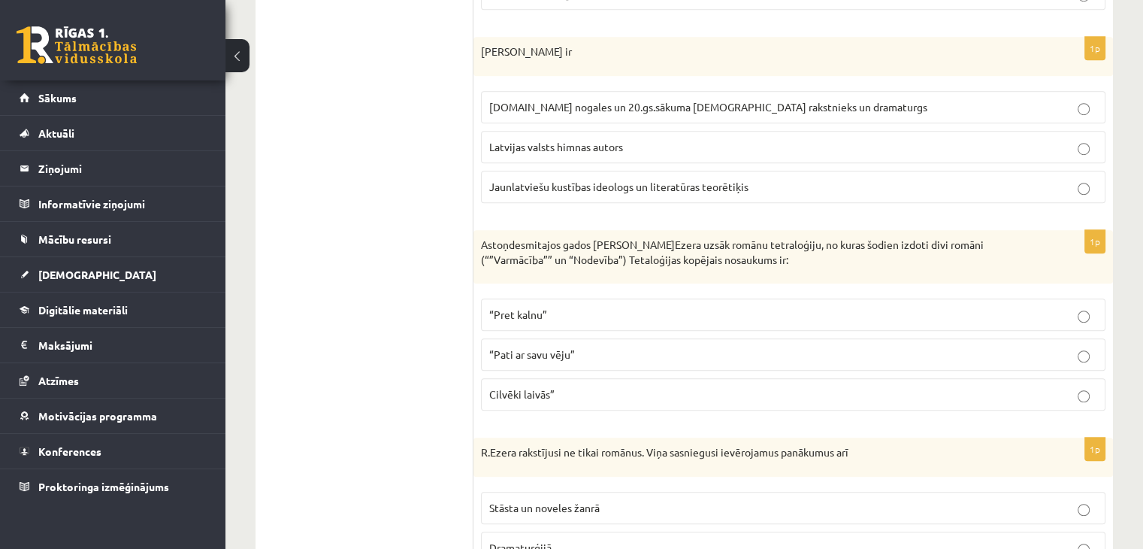
scroll to position [1073, 0]
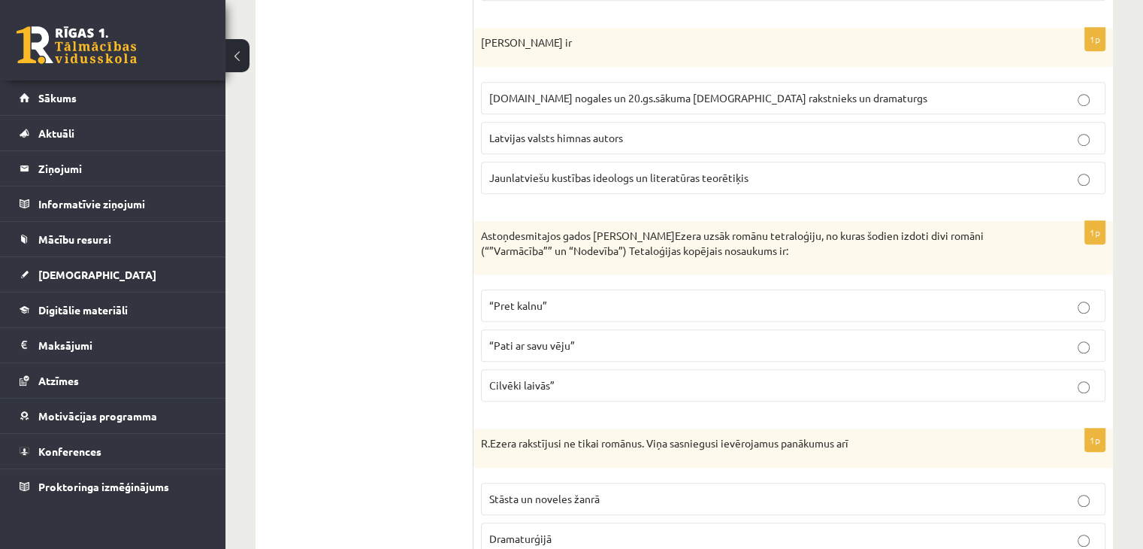
click at [720, 233] on p "Astoņdesmitajos gados R.Ezera uzsāk romānu tetraloģiju, no kuras šodien izdoti …" at bounding box center [755, 242] width 549 height 29
copy p "tetraloģiju"
click at [770, 91] on span "19.gs nogales un 20.gs.sākuma latviešu rakstnieks un dramaturgs" at bounding box center [708, 98] width 438 height 14
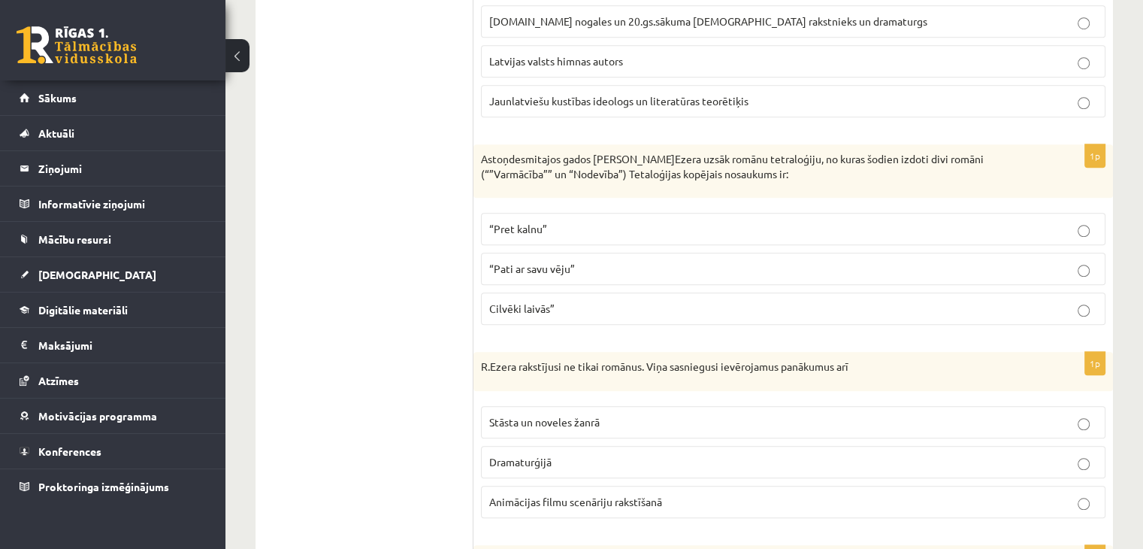
scroll to position [1163, 0]
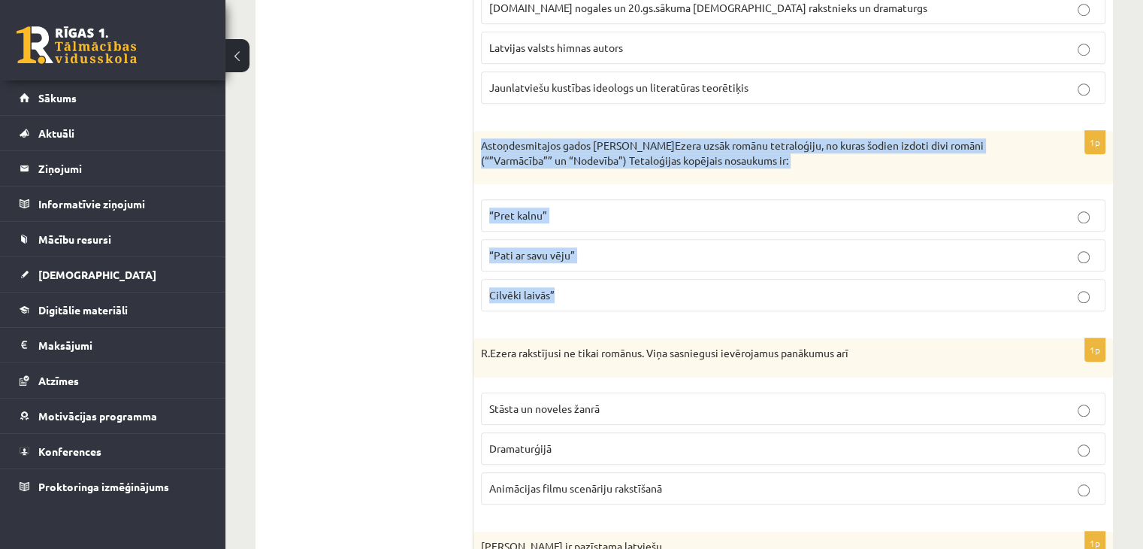
drag, startPoint x: 483, startPoint y: 140, endPoint x: 589, endPoint y: 277, distance: 173.6
click at [589, 277] on div "1p Astoņdesmitajos gados R.Ezera uzsāk romānu tetraloģiju, no kuras šodien izdo…" at bounding box center [794, 227] width 640 height 192
copy div "Astoņdesmitajos gados R.Ezera uzsāk romānu tetraloģiju, no kuras šodien izdoti …"
click at [518, 253] on span "“Pati ar savu vēju”" at bounding box center [532, 255] width 86 height 14
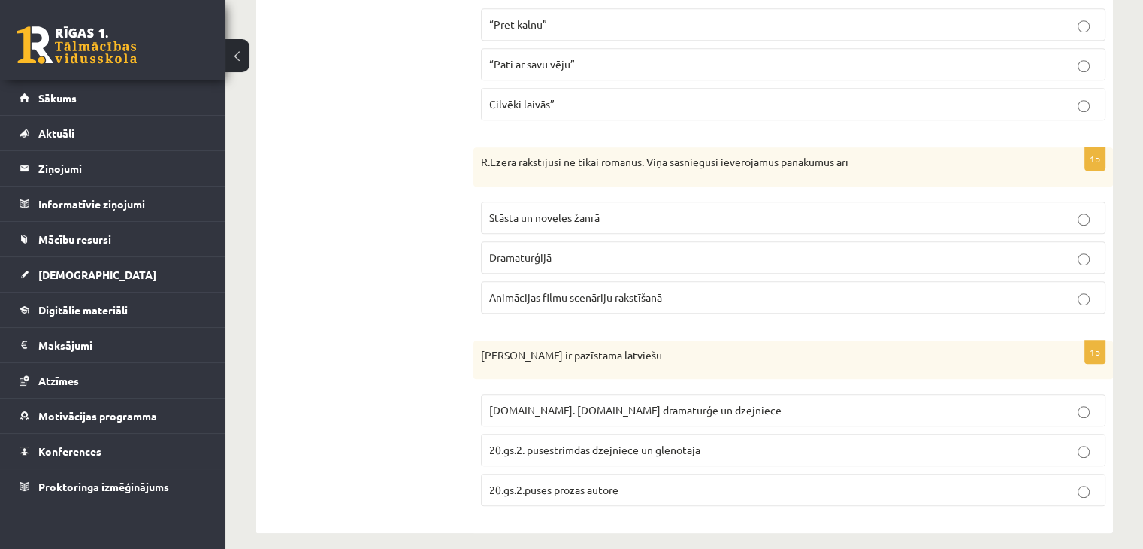
scroll to position [1363, 0]
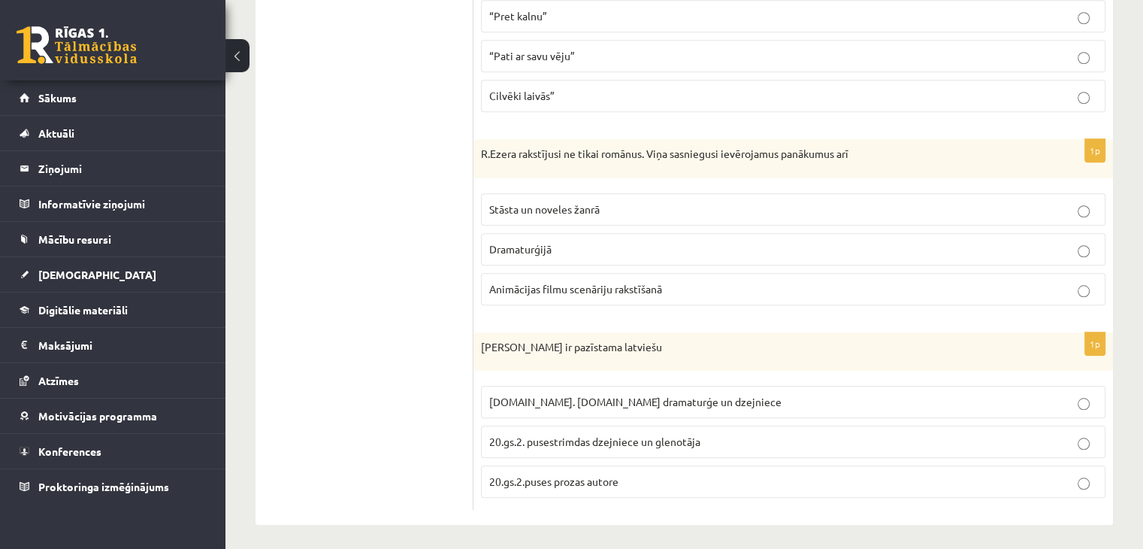
click at [572, 207] on span "Stāsta un noveles žanrā" at bounding box center [544, 209] width 110 height 14
click at [555, 477] on span "20.gs.2.puses prozas autore" at bounding box center [553, 481] width 129 height 14
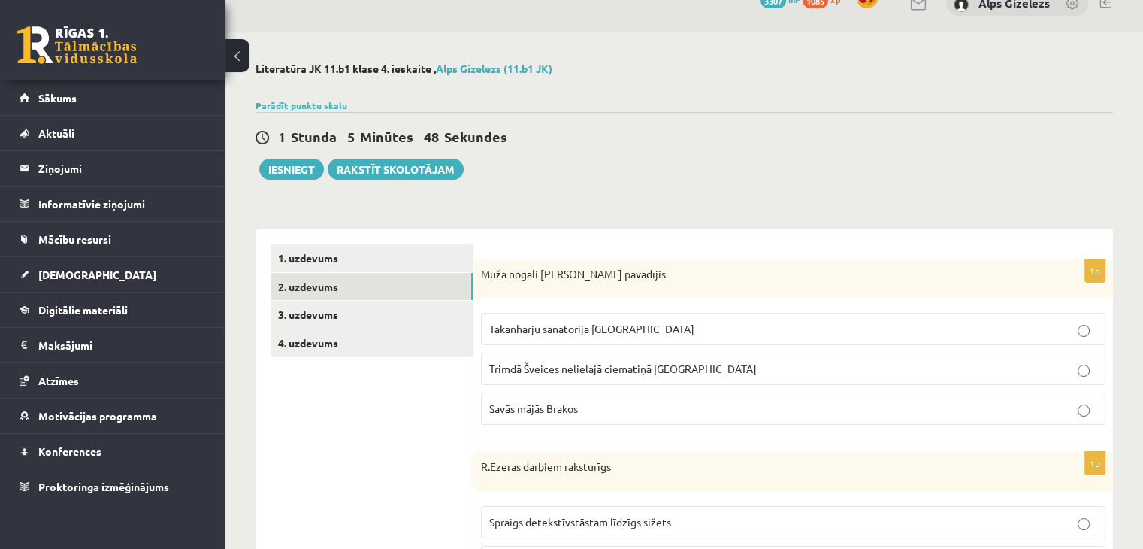
scroll to position [0, 0]
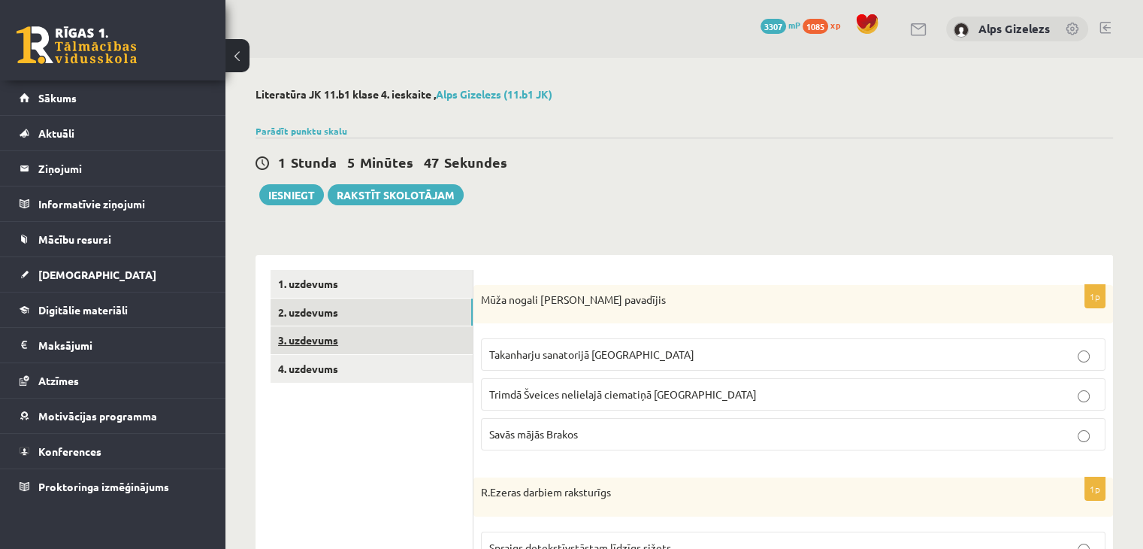
click at [296, 337] on link "3. uzdevums" at bounding box center [372, 340] width 202 height 28
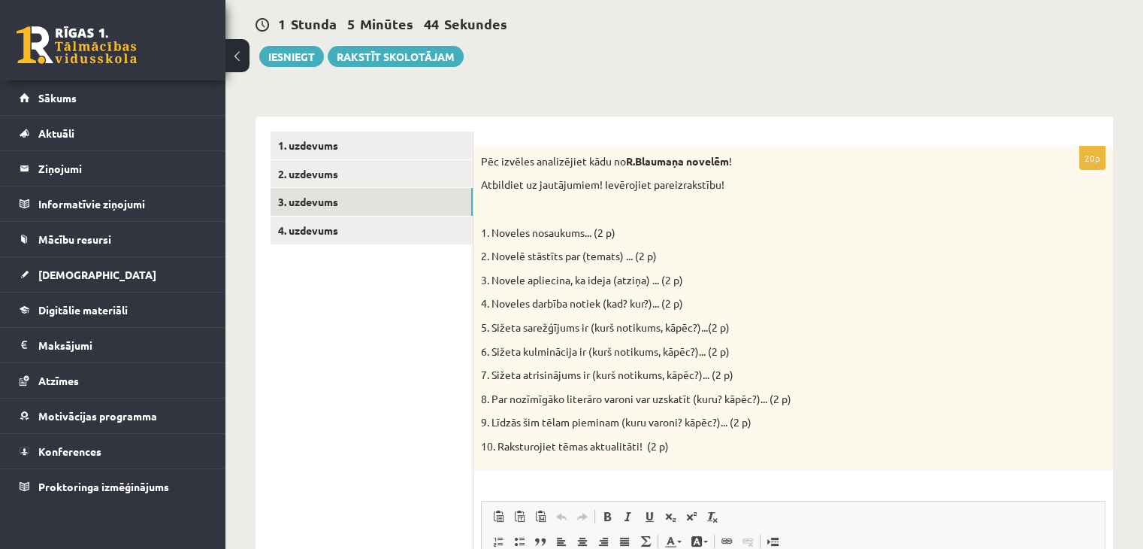
scroll to position [146, 0]
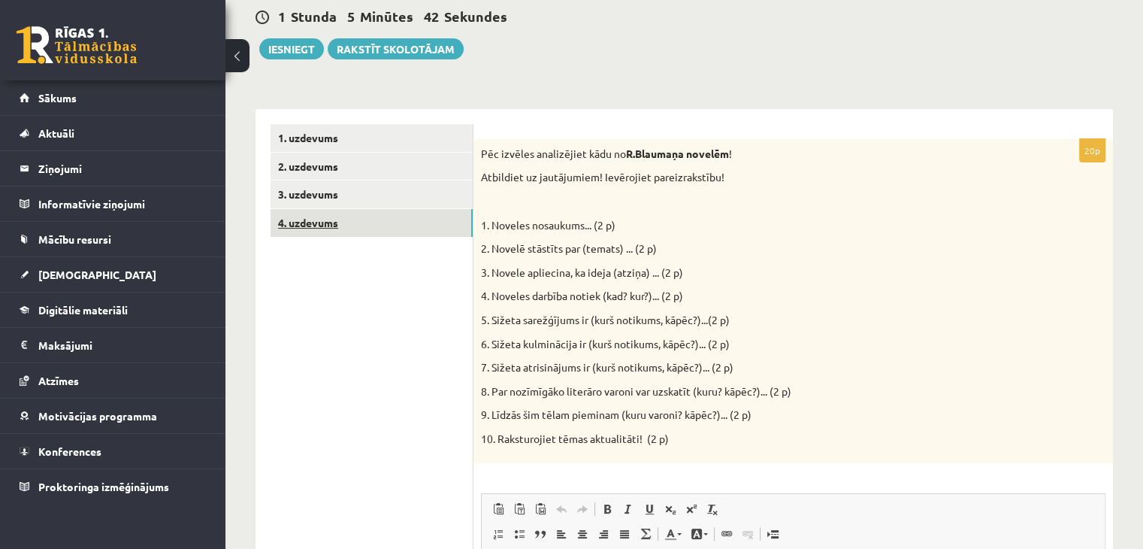
click at [318, 220] on link "4. uzdevums" at bounding box center [372, 223] width 202 height 28
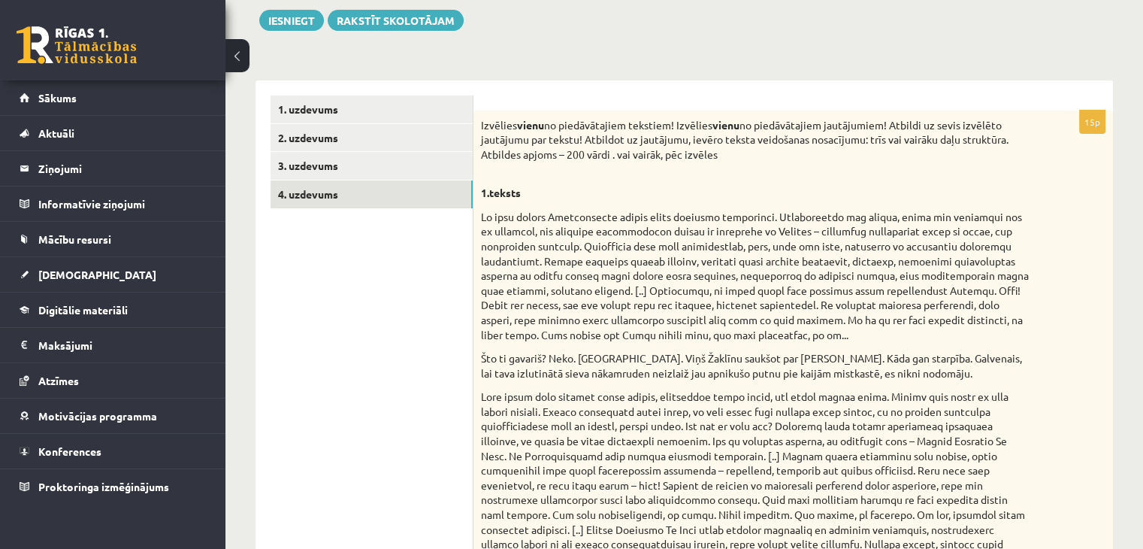
scroll to position [176, 0]
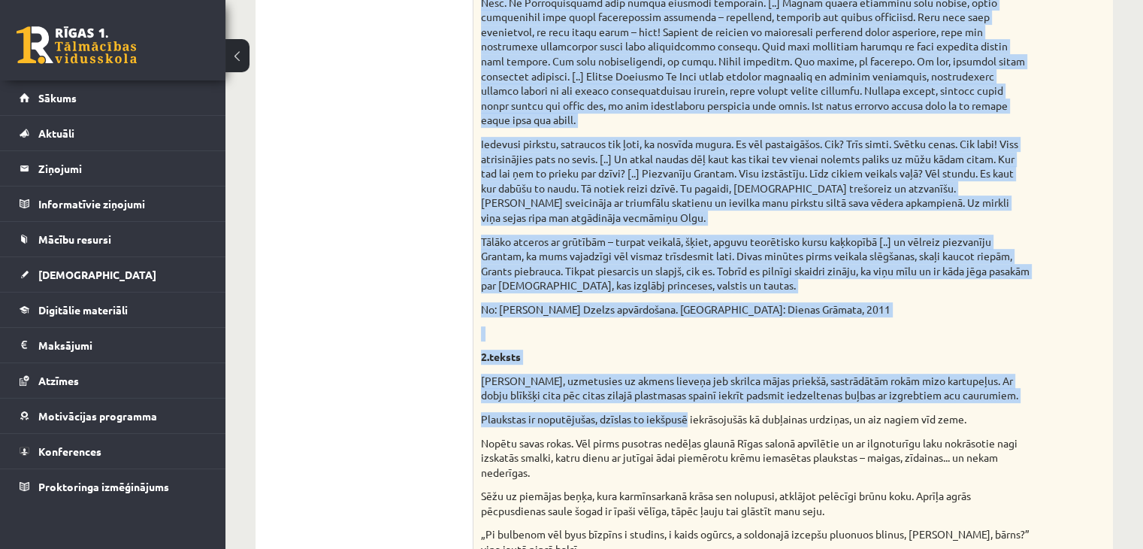
scroll to position [631, 0]
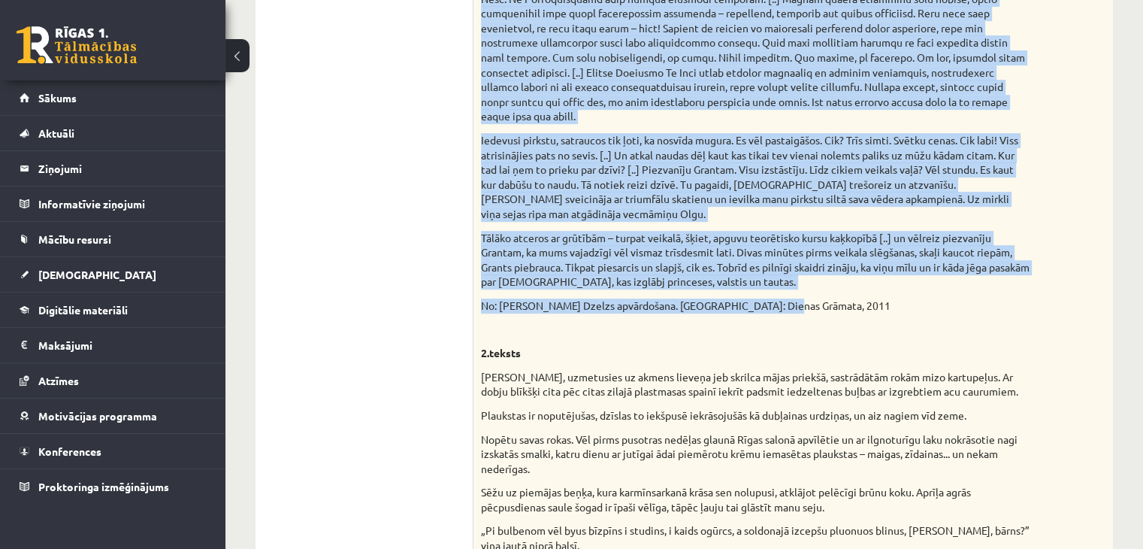
drag, startPoint x: 480, startPoint y: 178, endPoint x: 790, endPoint y: 275, distance: 325.2
click at [790, 275] on div "Izvēlies vienu no piedāvātajiem tekstiem! Izvēlies vienu no piedāvātajiem jautā…" at bounding box center [794, 440] width 640 height 1573
copy div "Es viņu satiku Ziemassvētku drudža laikā tuvīnajā zooveikalā. Mājdzīvnieku man …"
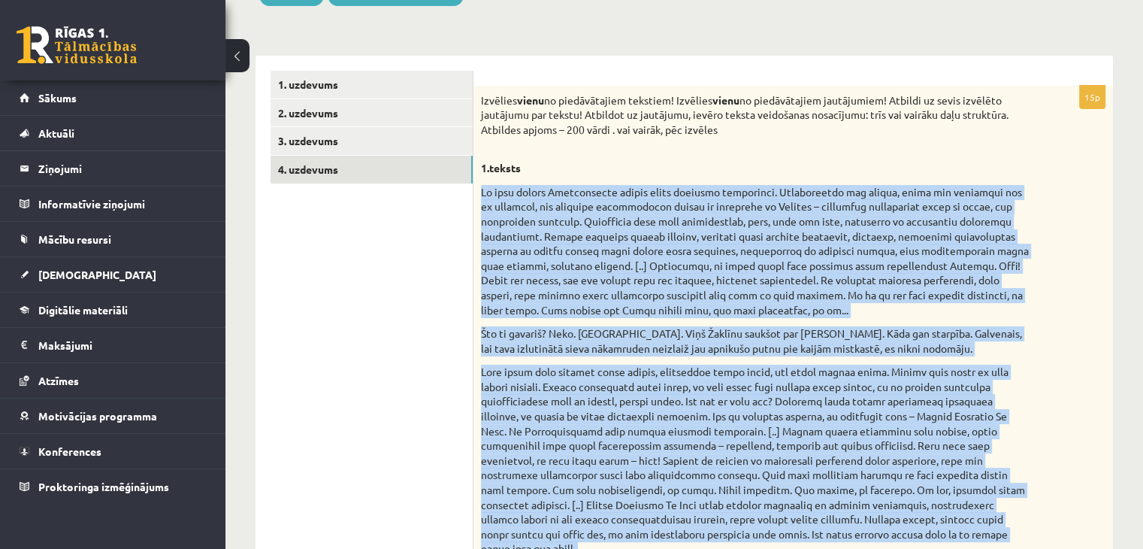
scroll to position [197, 0]
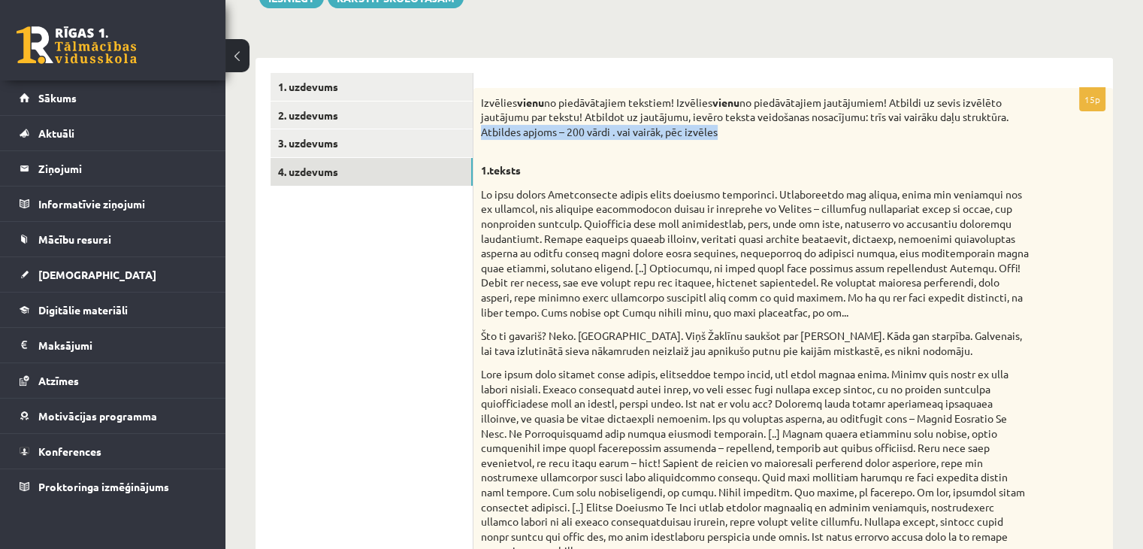
drag, startPoint x: 481, startPoint y: 133, endPoint x: 738, endPoint y: 130, distance: 257.1
click at [738, 130] on p "Izvēlies vienu no piedāvātajiem tekstiem! Izvēlies vienu no piedāvātajiem jautā…" at bounding box center [755, 117] width 549 height 44
copy p "Atbildes apjoms – 200 vārdi . vai vairāk, pēc izvēles"
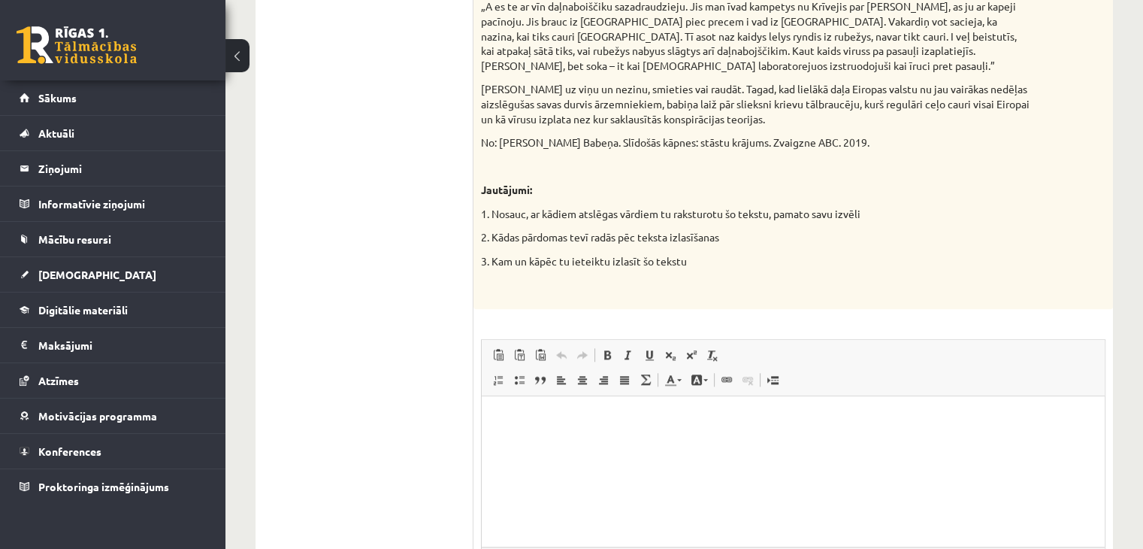
scroll to position [1683, 0]
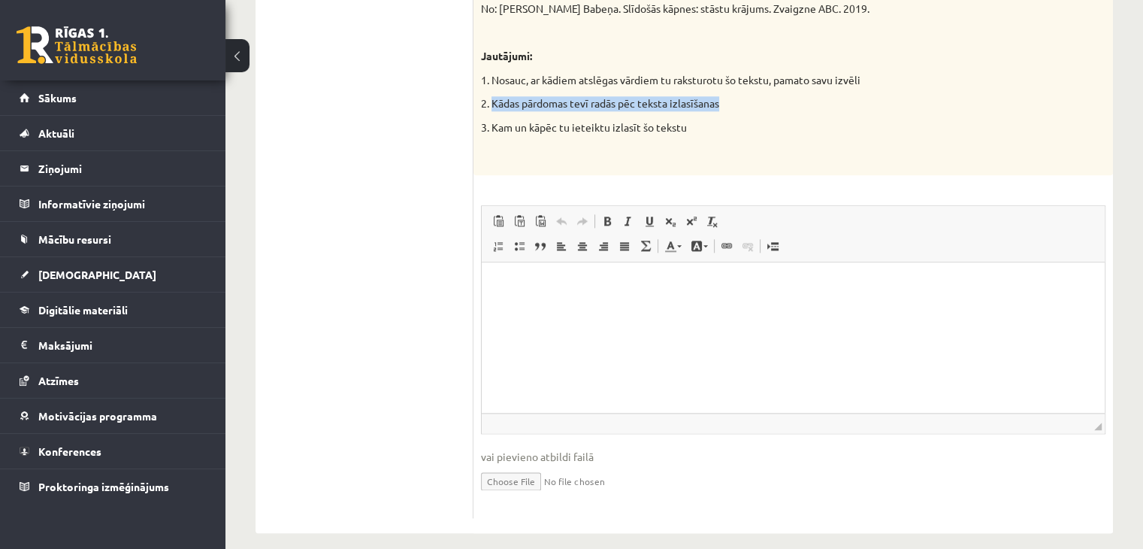
drag, startPoint x: 491, startPoint y: 87, endPoint x: 742, endPoint y: 85, distance: 251.0
click at [742, 96] on p "2. Kādas pārdomas tevī radās pēc teksta izlasīšanas" at bounding box center [755, 103] width 549 height 15
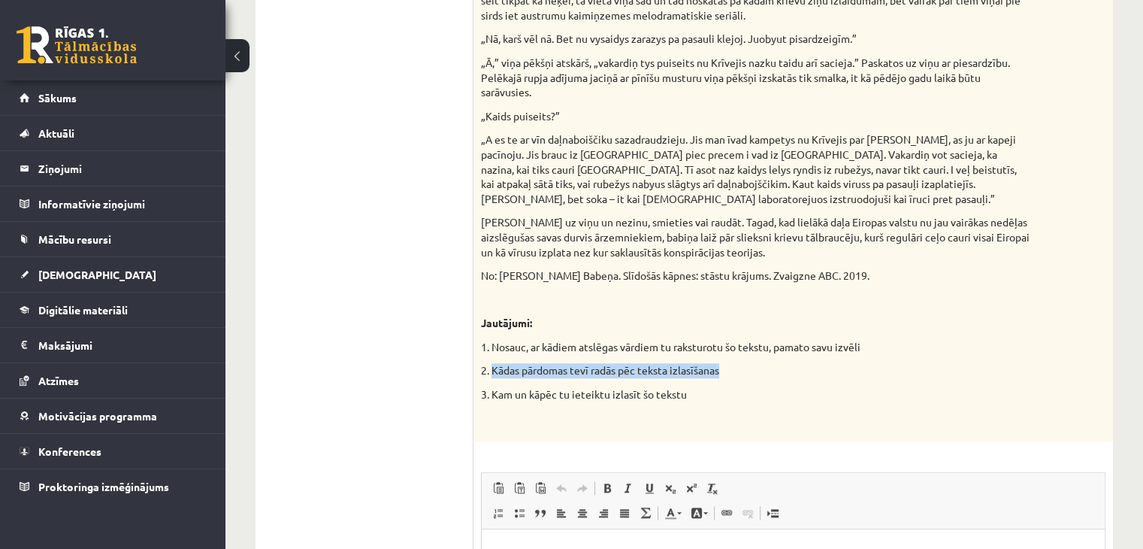
scroll to position [1422, 0]
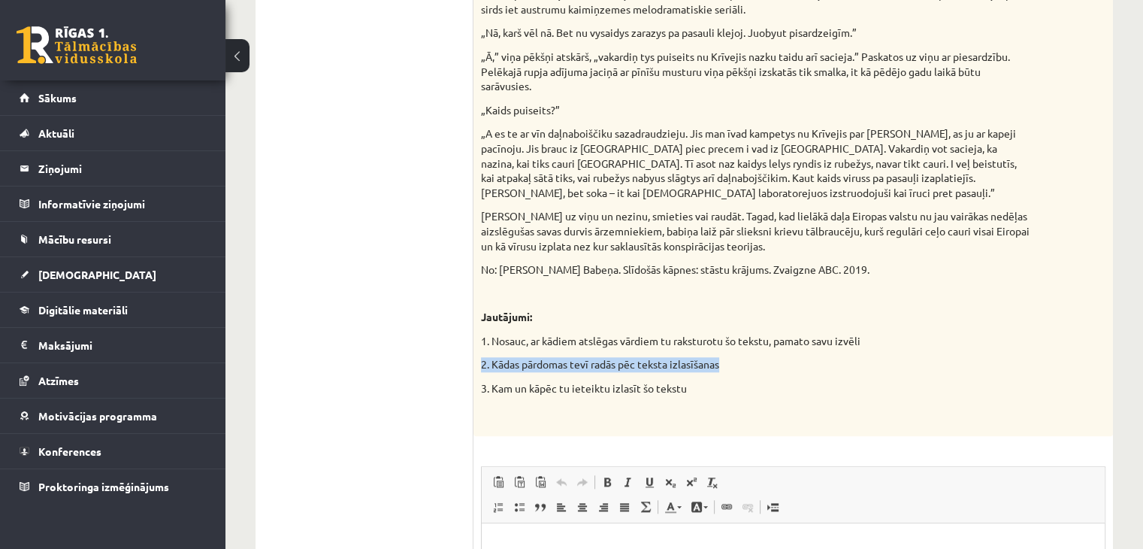
drag, startPoint x: 480, startPoint y: 346, endPoint x: 731, endPoint y: 346, distance: 251.8
click at [569, 543] on p "Визуальный текстовый редактор, wiswyg-editor-user-answer-47024948962840" at bounding box center [793, 546] width 593 height 16
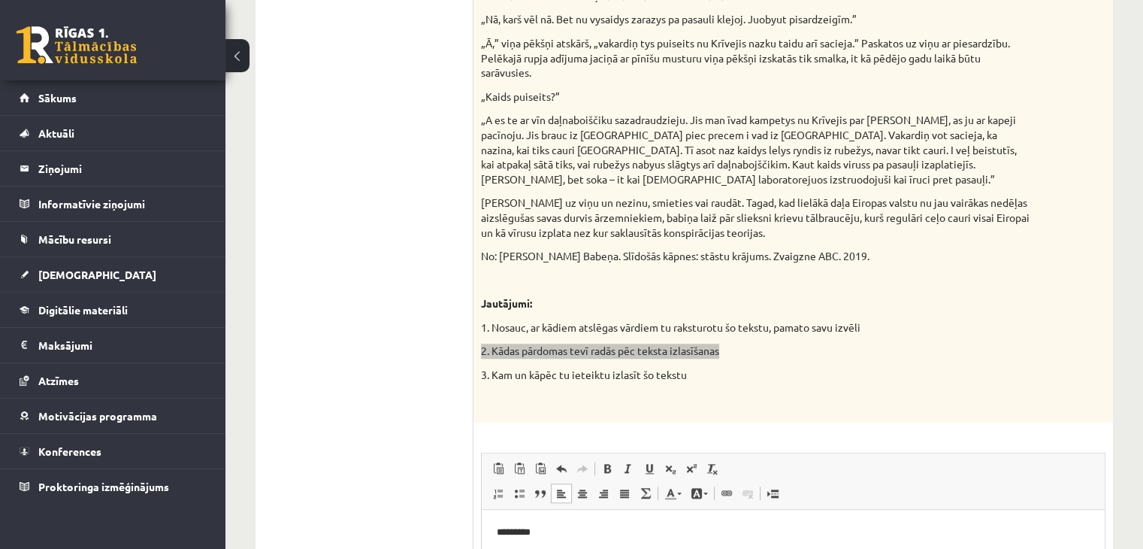
scroll to position [1436, 0]
click at [508, 548] on p "**********" at bounding box center [794, 557] width 594 height 16
click at [802, 548] on p "**********" at bounding box center [794, 557] width 594 height 16
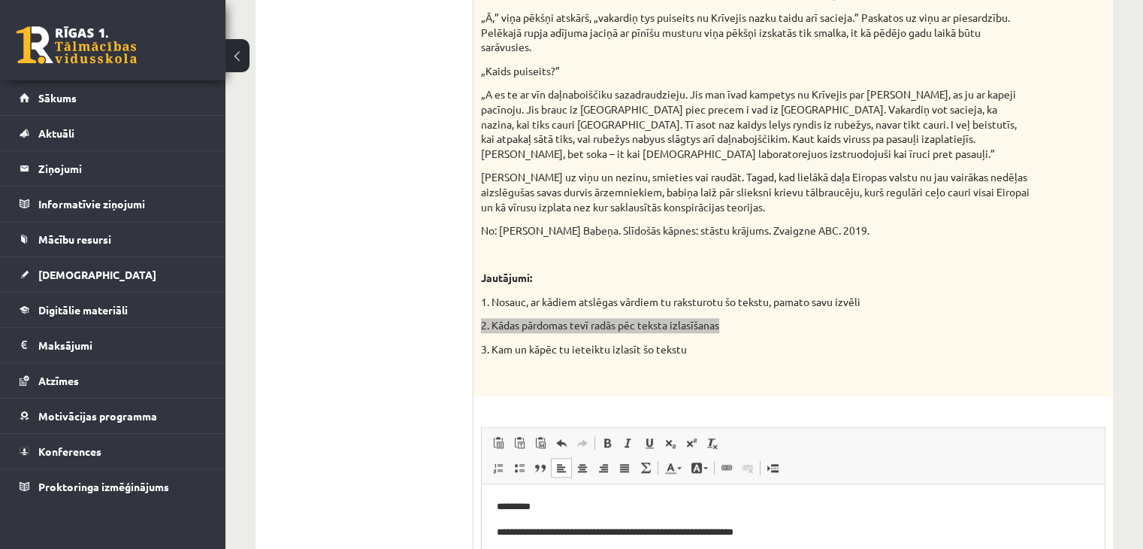
scroll to position [1461, 0]
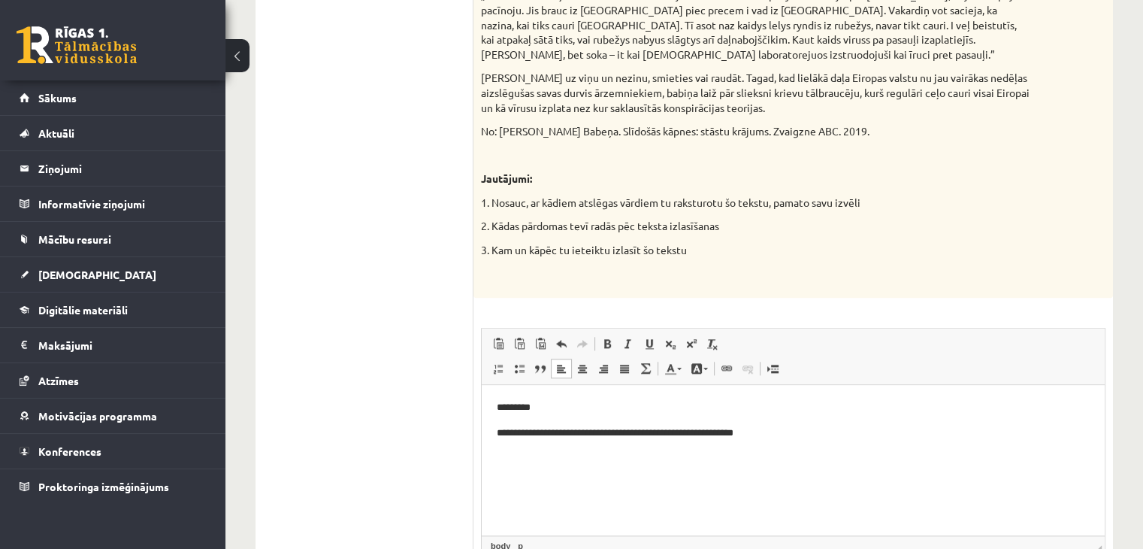
scroll to position [1683, 0]
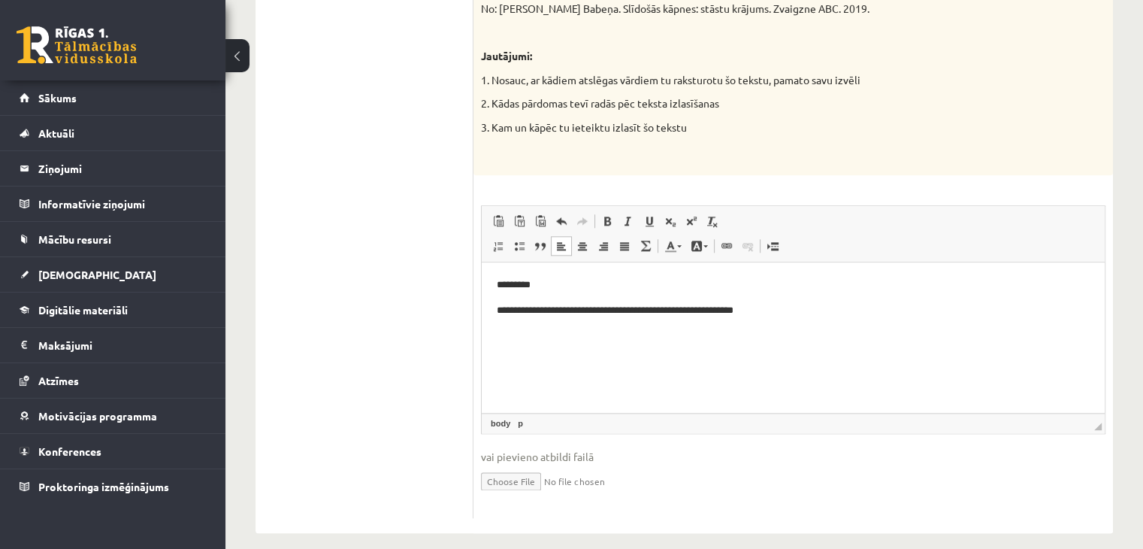
click at [664, 359] on html "**********" at bounding box center [793, 310] width 623 height 96
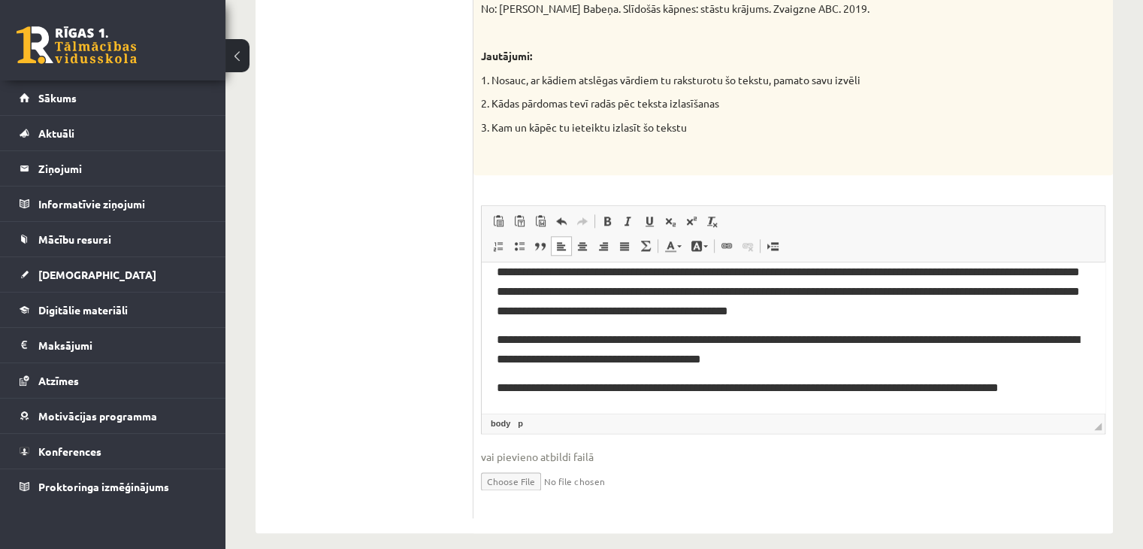
scroll to position [0, 0]
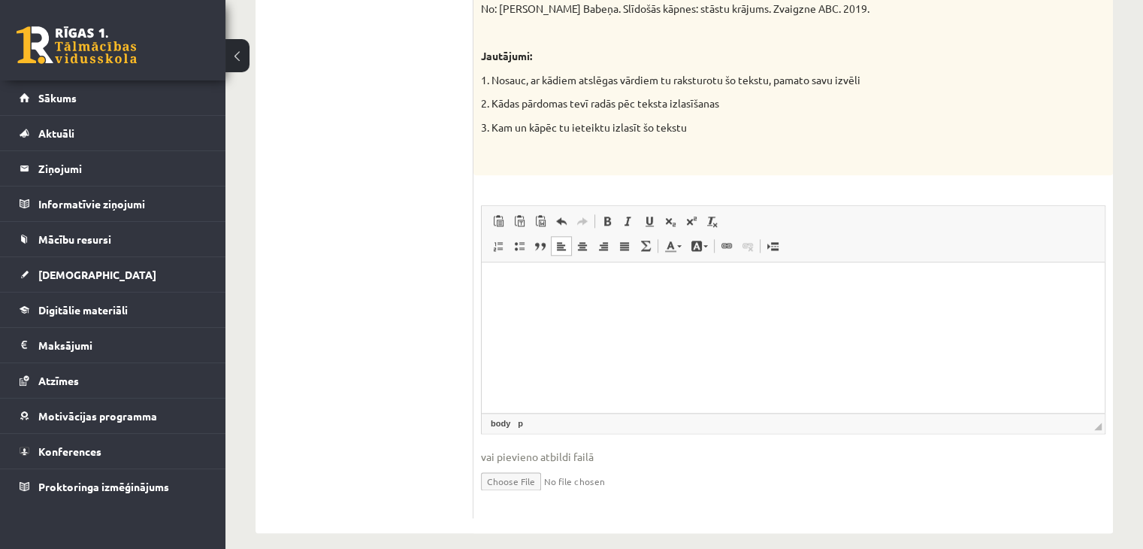
click at [647, 308] on html at bounding box center [793, 285] width 623 height 46
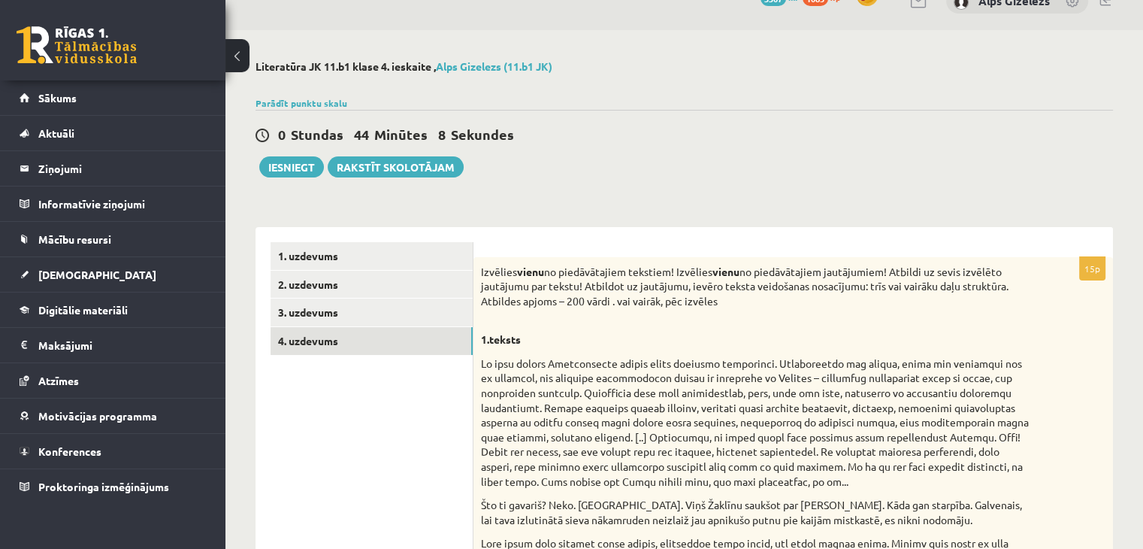
scroll to position [30, 0]
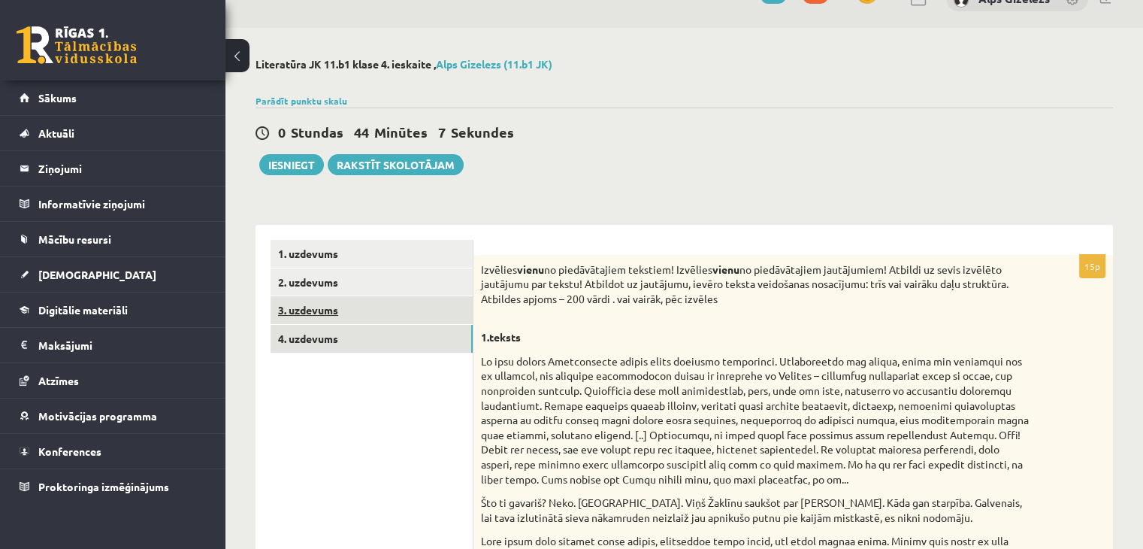
click at [319, 316] on link "3. uzdevums" at bounding box center [372, 310] width 202 height 28
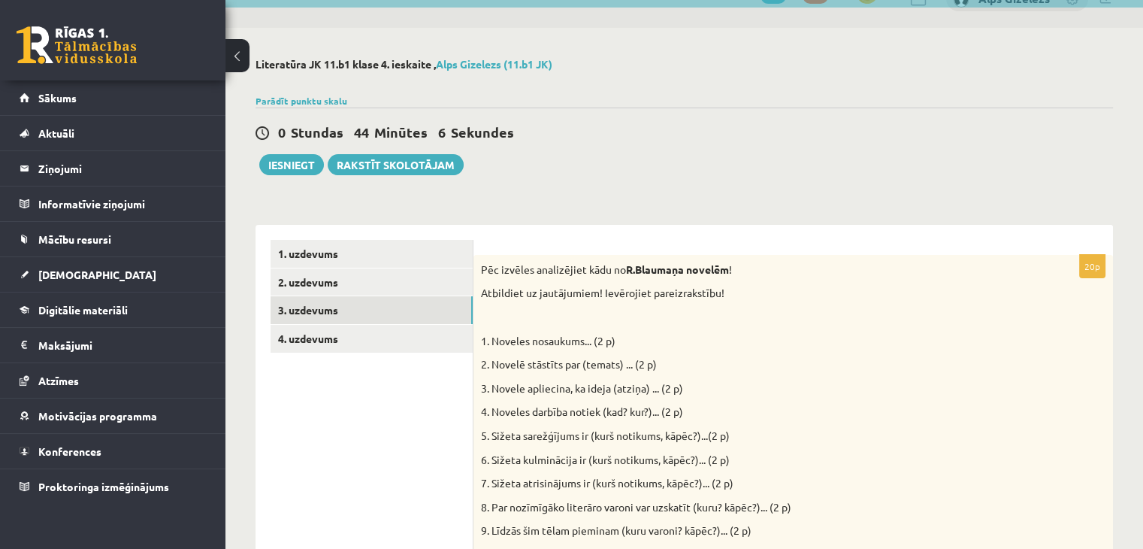
click at [365, 431] on ul "1. uzdevums 2. uzdevums 3. uzdevums 4. uzdevums" at bounding box center [372, 505] width 203 height 531
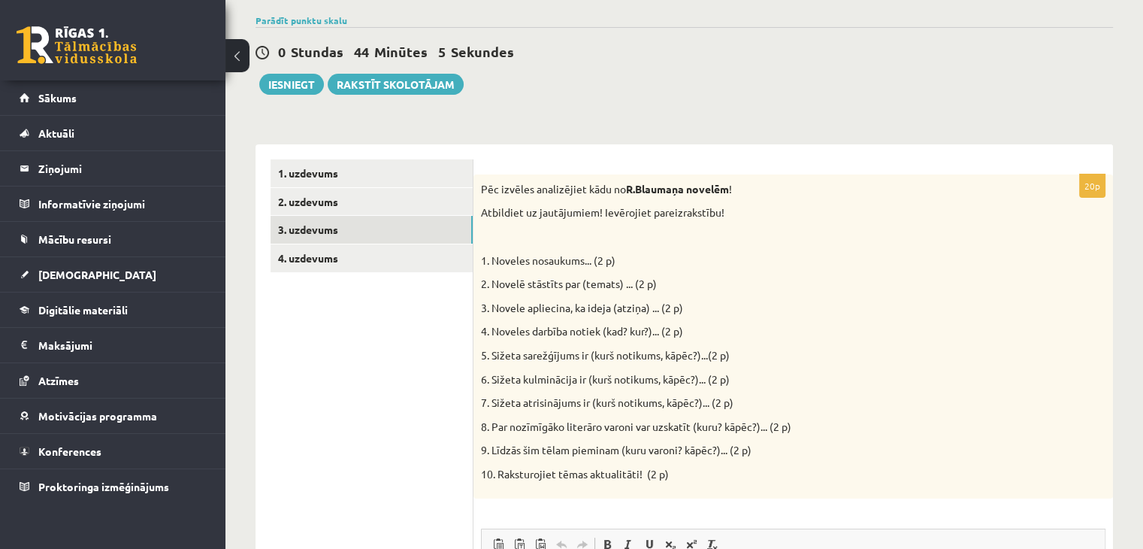
scroll to position [210, 0]
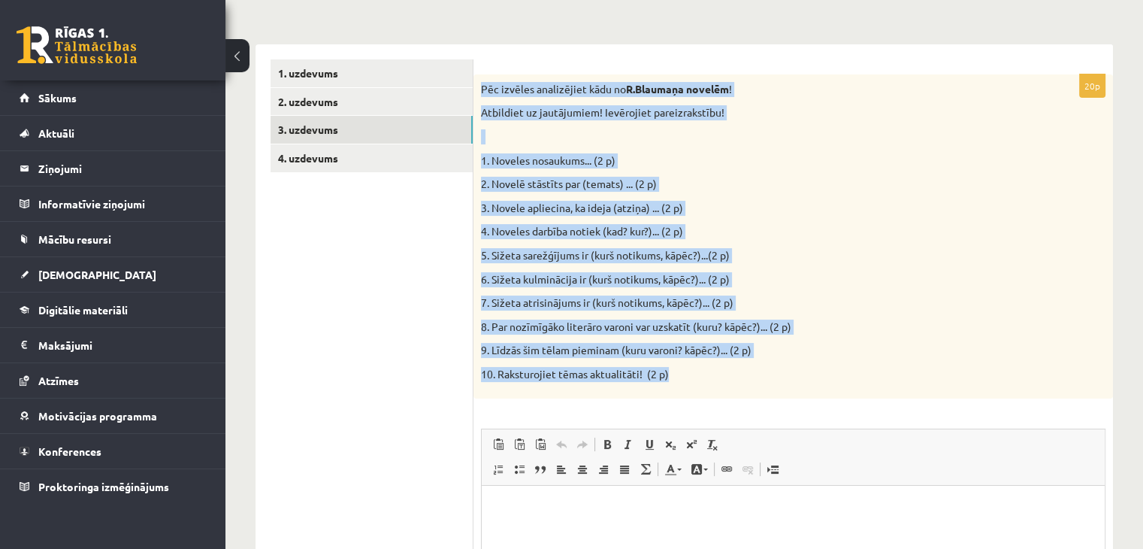
drag, startPoint x: 482, startPoint y: 86, endPoint x: 707, endPoint y: 370, distance: 362.2
click at [707, 370] on div "Pēc izvēles analizējiet kādu no R.Blaumaņa novelēm ! Atbildiet uz jautājumiem! …" at bounding box center [794, 236] width 640 height 324
click at [846, 169] on div "Pēc izvēles analizējiet kādu no R.Blaumaņa novelēm ! Atbildiet uz jautājumiem! …" at bounding box center [794, 236] width 640 height 324
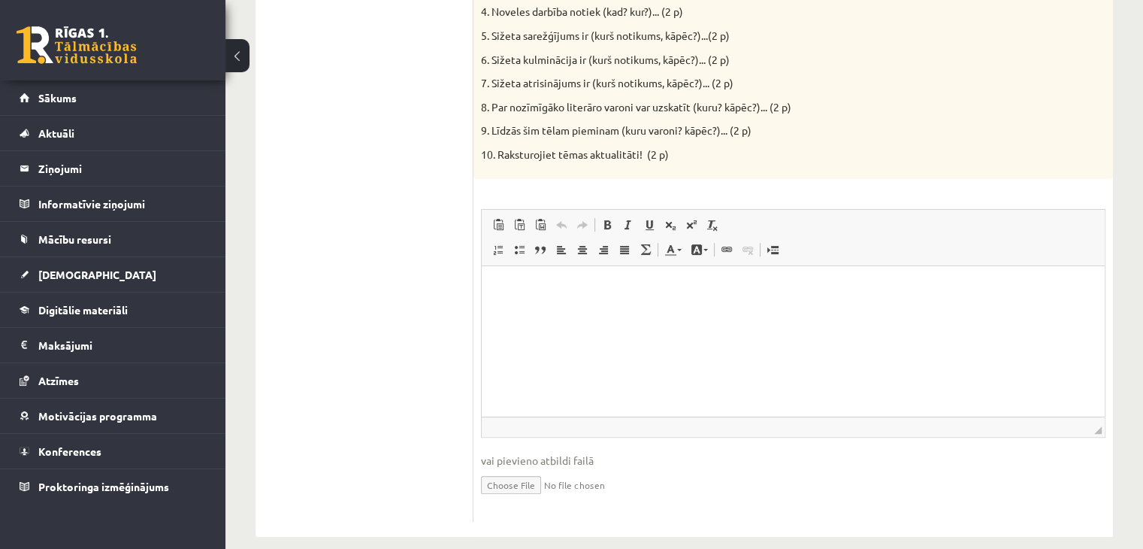
scroll to position [445, 0]
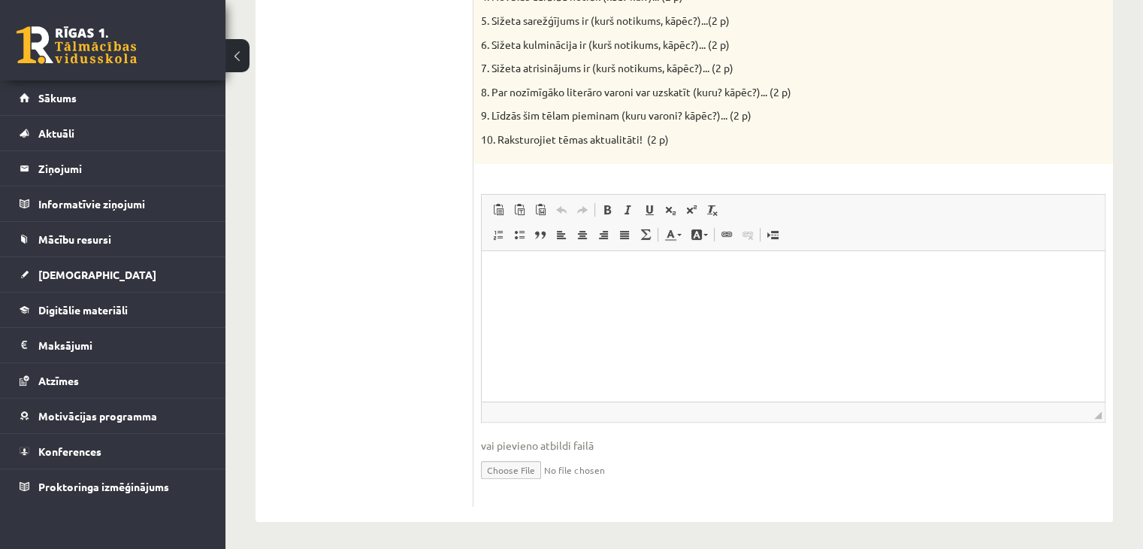
click at [407, 315] on ul "1. uzdevums 2. uzdevums 3. uzdevums 4. uzdevums" at bounding box center [372, 166] width 203 height 682
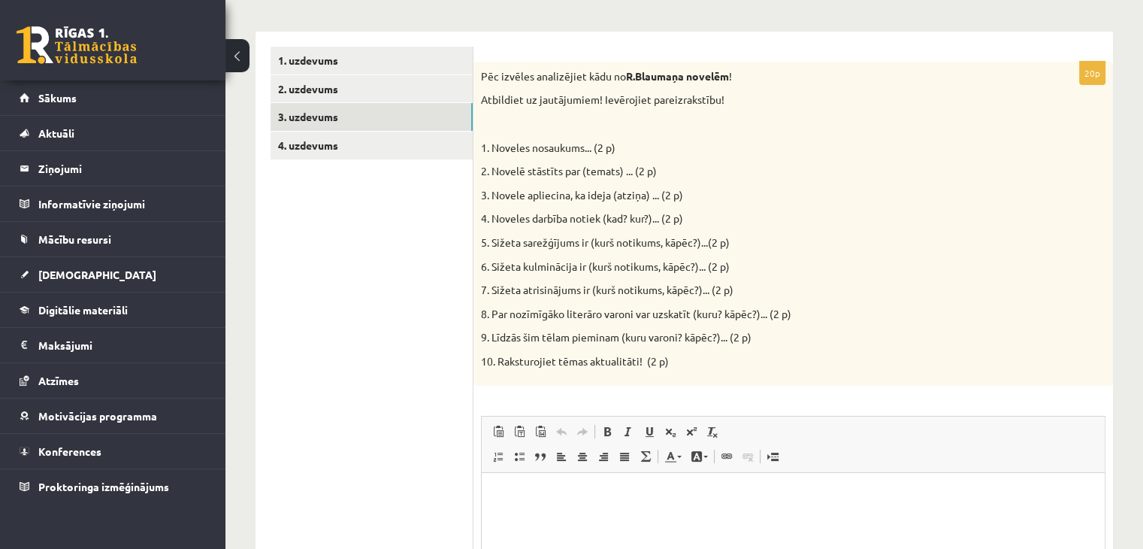
scroll to position [448, 0]
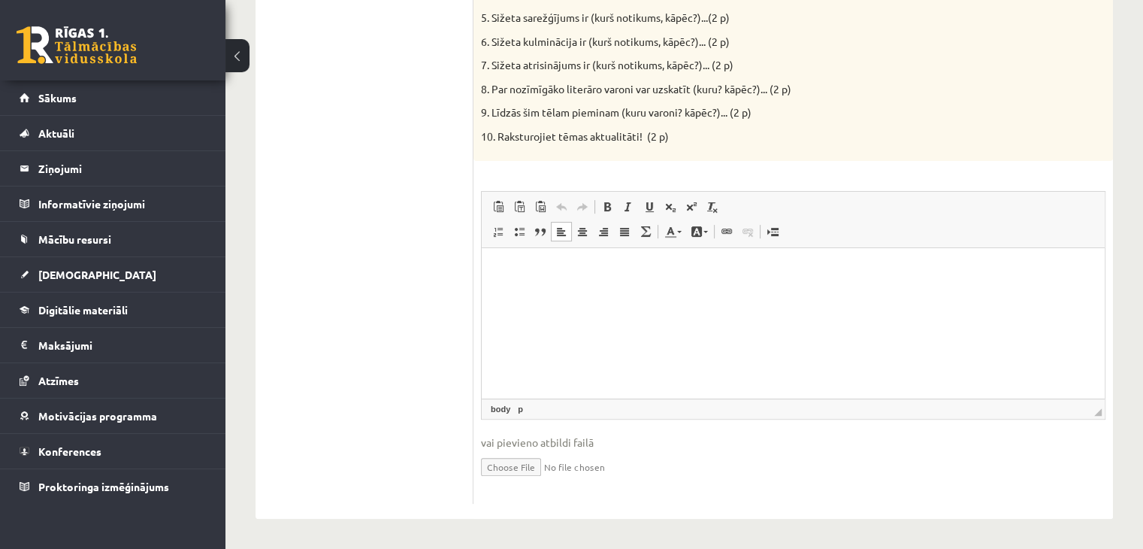
click at [717, 293] on html at bounding box center [793, 270] width 623 height 46
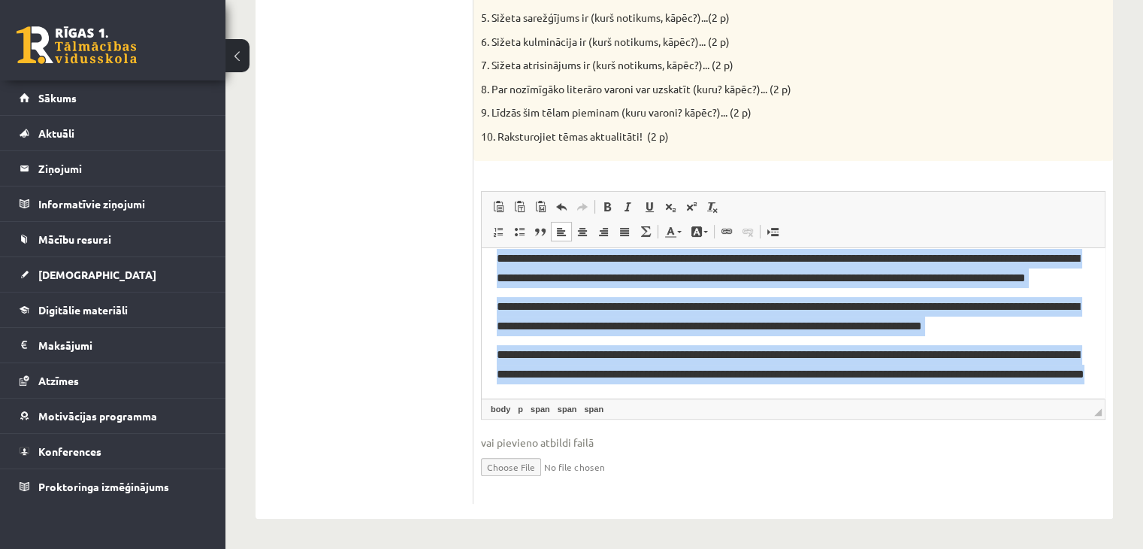
scroll to position [0, 0]
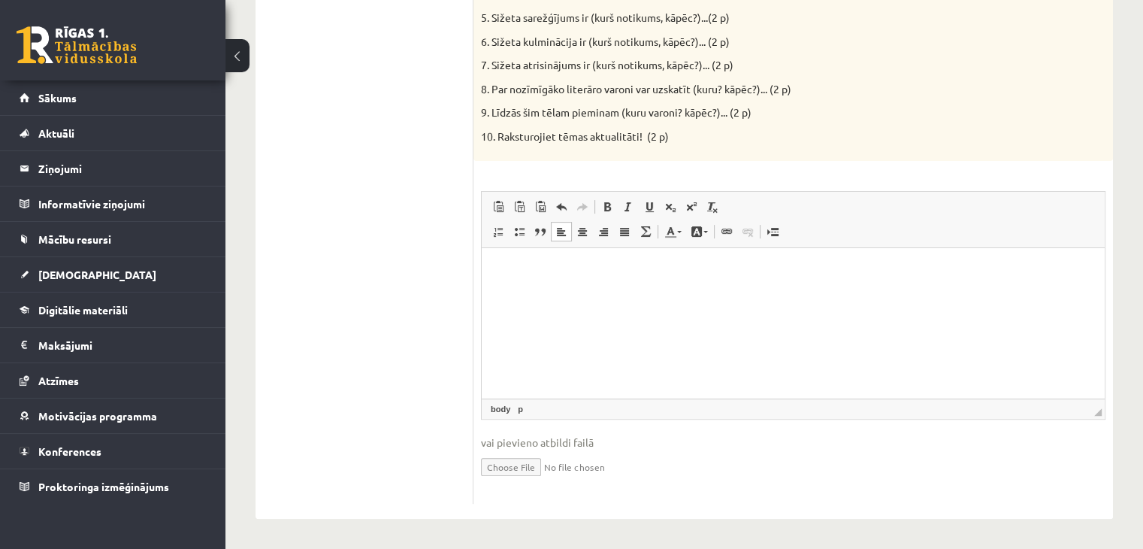
click at [619, 293] on html at bounding box center [793, 270] width 623 height 46
paste body "Визуальный текстовый редактор, wiswyg-editor-user-answer-47024934227360"
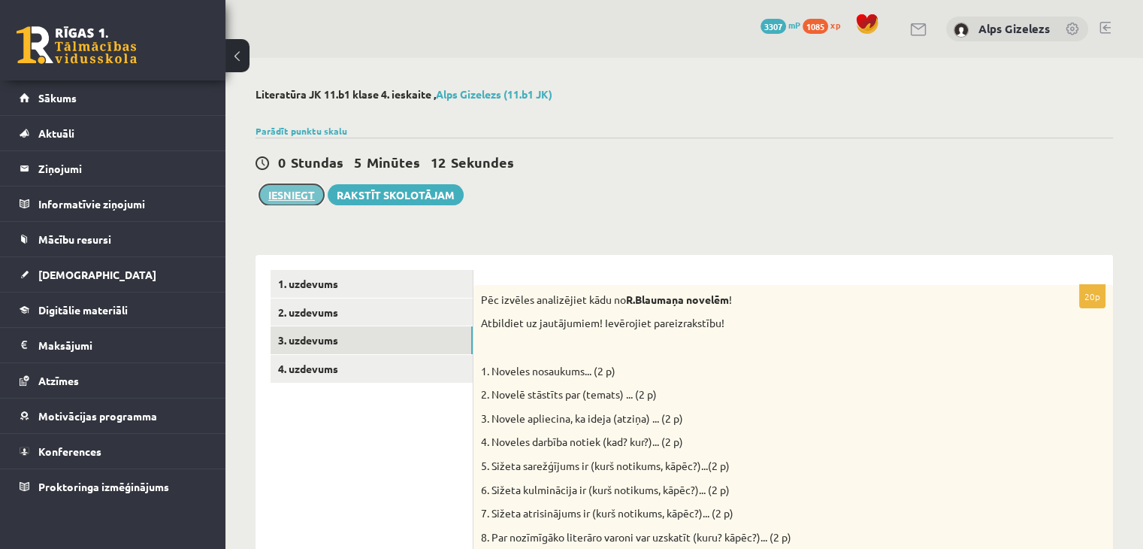
click at [299, 198] on button "Iesniegt" at bounding box center [291, 194] width 65 height 21
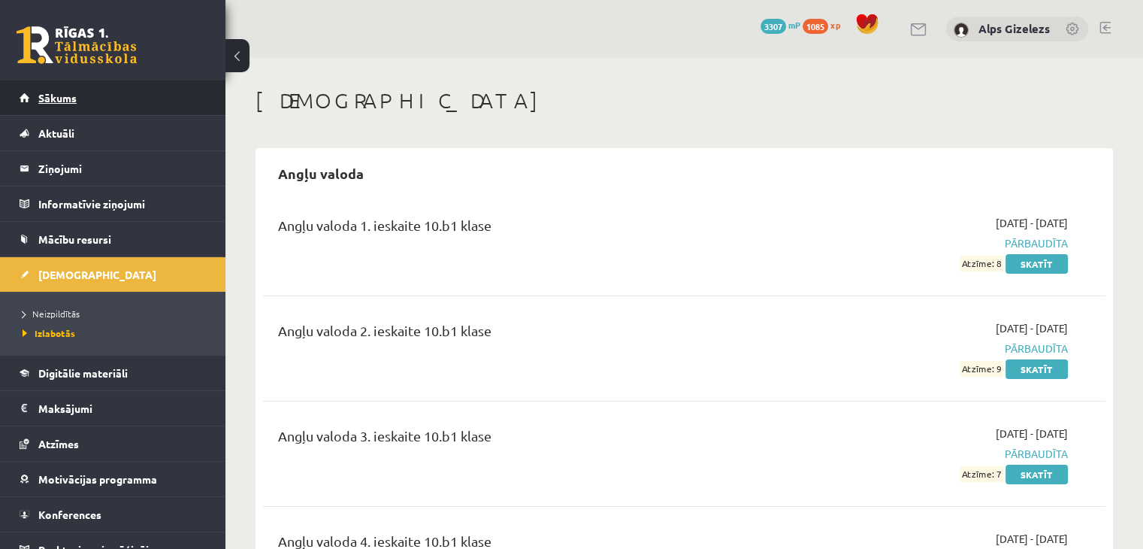
click at [54, 87] on link "Sākums" at bounding box center [113, 97] width 187 height 35
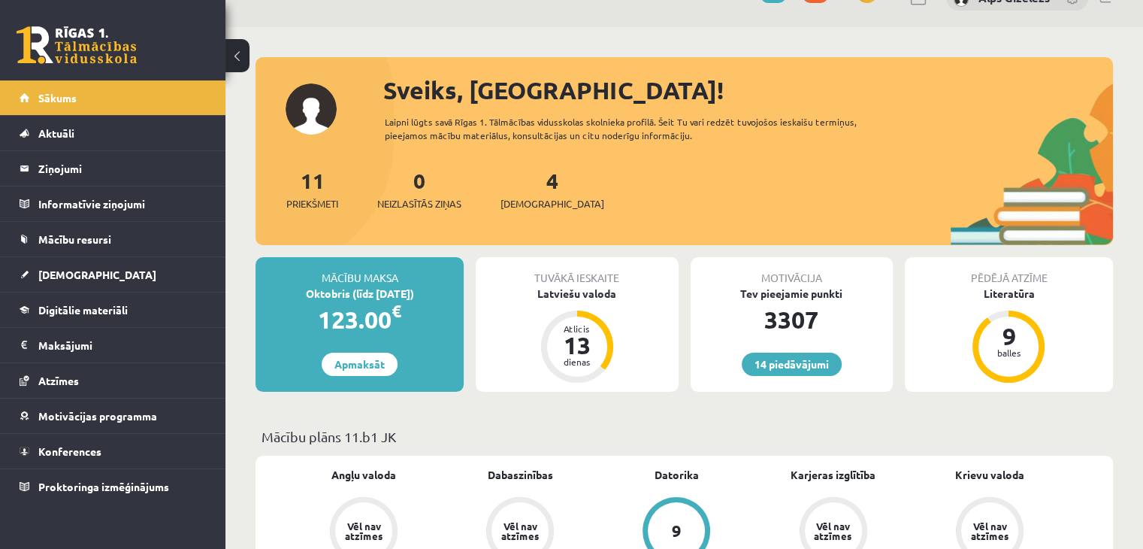
scroll to position [30, 0]
click at [80, 268] on span "[DEMOGRAPHIC_DATA]" at bounding box center [97, 275] width 118 height 14
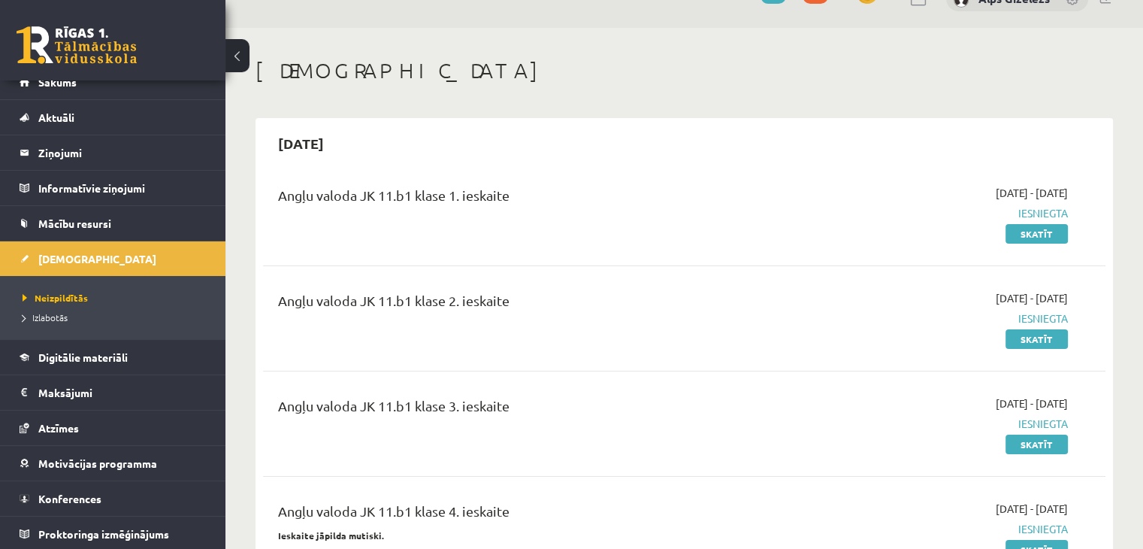
scroll to position [17, 0]
click at [1063, 80] on h1 "[DEMOGRAPHIC_DATA]" at bounding box center [685, 71] width 858 height 26
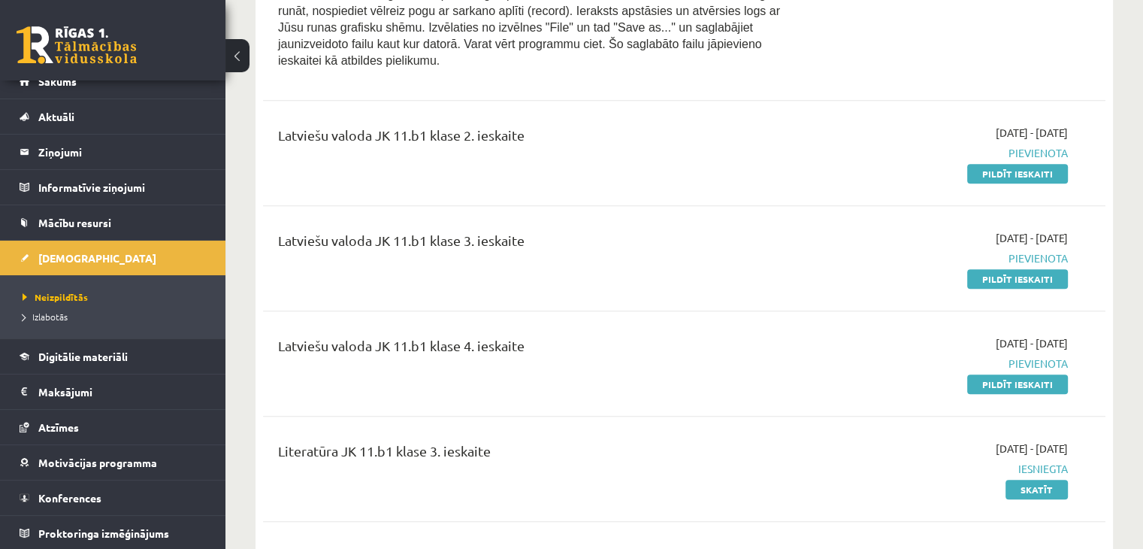
scroll to position [1112, 0]
